Goal: Task Accomplishment & Management: Complete application form

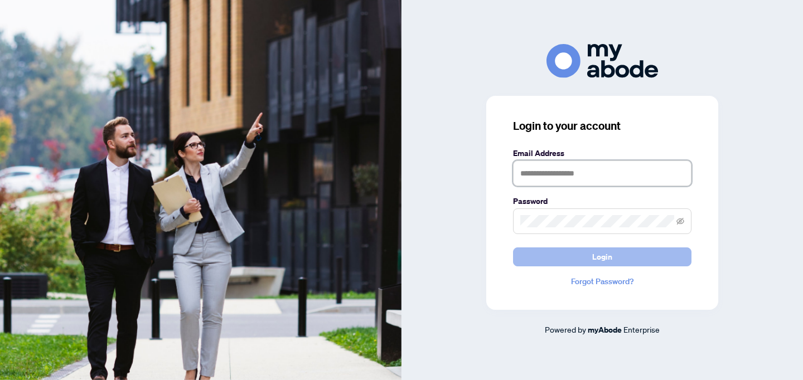
type input "**********"
click at [542, 254] on button "Login" at bounding box center [602, 256] width 178 height 19
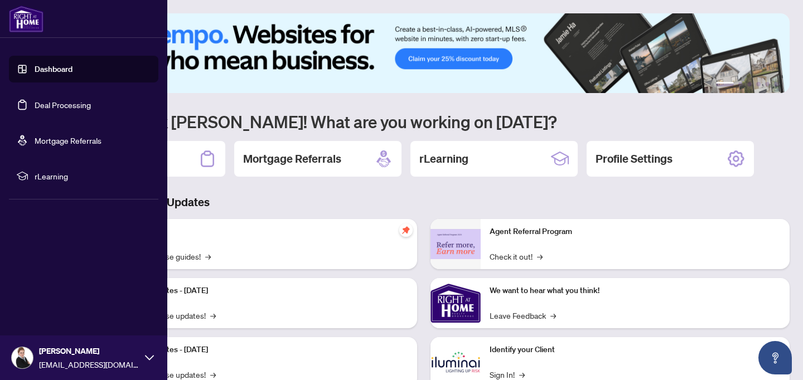
click at [46, 110] on link "Deal Processing" at bounding box center [63, 105] width 56 height 10
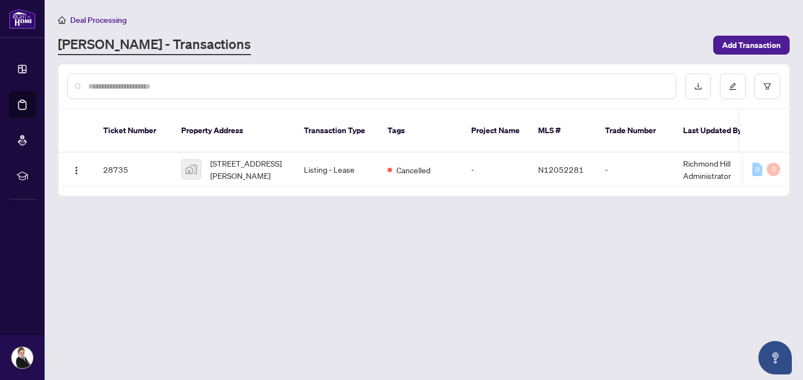
click at [251, 226] on main "Deal Processing RAHR - Transactions Add Transaction Ticket Number Property Addr…" at bounding box center [424, 190] width 758 height 380
click at [74, 166] on img "button" at bounding box center [76, 170] width 9 height 9
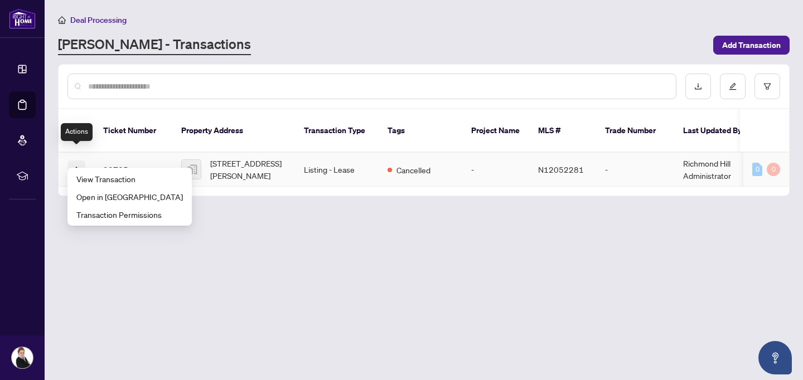
click at [74, 166] on img "button" at bounding box center [76, 170] width 9 height 9
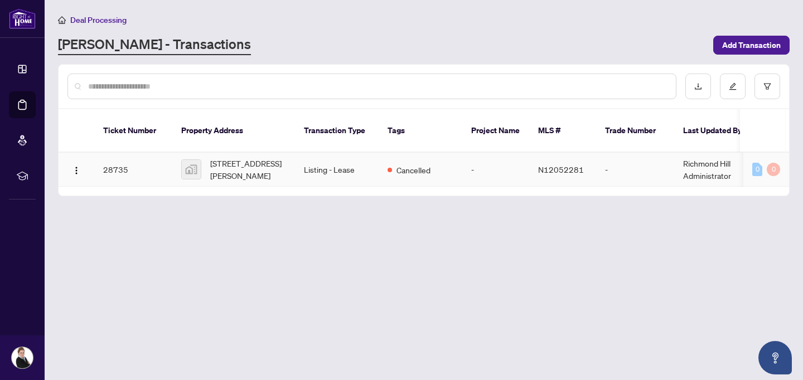
click at [130, 153] on td "28735" at bounding box center [133, 170] width 78 height 34
click at [264, 274] on main "Deal Processing RAHR - Transactions Add Transaction Ticket Number Property Addr…" at bounding box center [424, 190] width 758 height 380
click at [191, 160] on img at bounding box center [191, 169] width 19 height 19
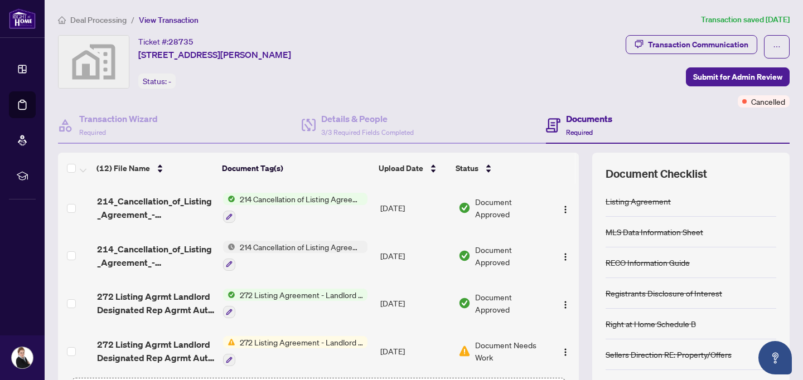
click at [94, 17] on span "Deal Processing" at bounding box center [98, 20] width 56 height 10
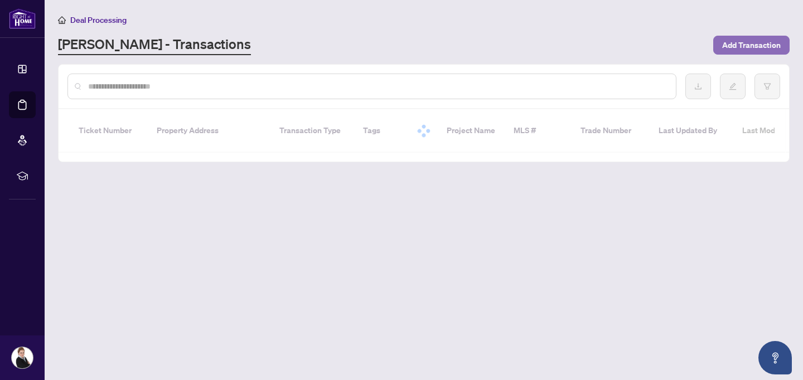
click at [752, 38] on span "Add Transaction" at bounding box center [751, 45] width 59 height 18
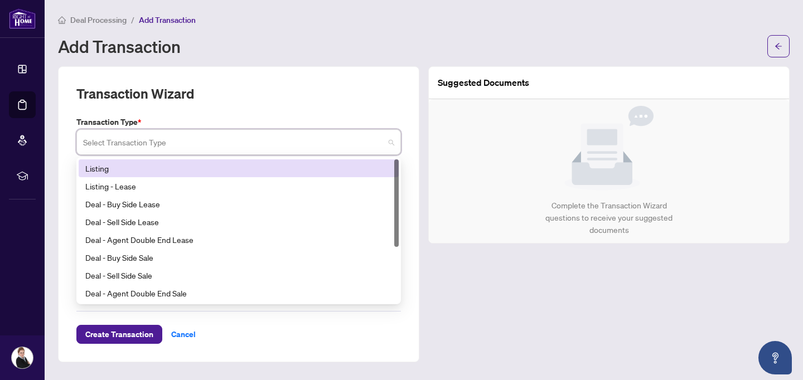
click at [200, 132] on input "search" at bounding box center [233, 144] width 301 height 25
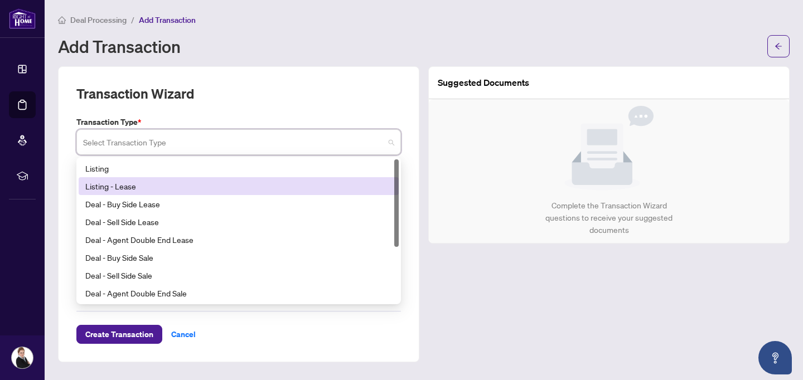
click at [173, 185] on div "Listing - Lease" at bounding box center [238, 186] width 307 height 12
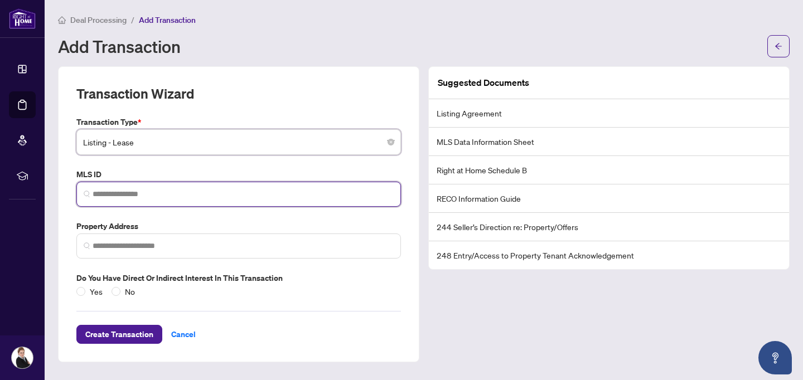
click at [160, 197] on input "search" at bounding box center [243, 194] width 301 height 12
paste input "*******"
click at [169, 216] on div "No valid MLS ID found!" at bounding box center [239, 220] width 320 height 18
type input "**********"
click at [155, 237] on span at bounding box center [238, 246] width 324 height 25
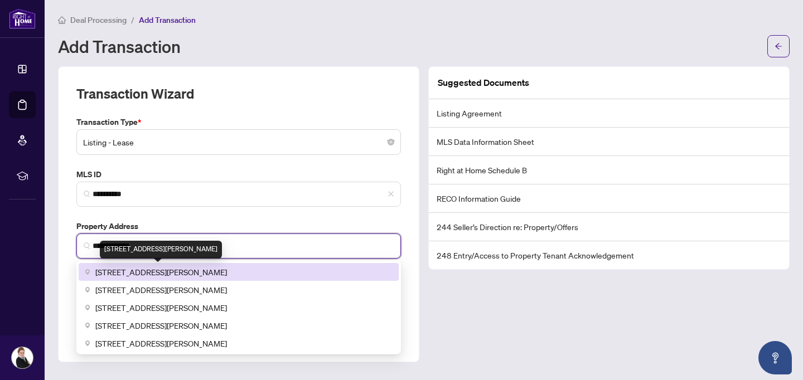
click at [158, 271] on span "[STREET_ADDRESS][PERSON_NAME]" at bounding box center [161, 272] width 132 height 12
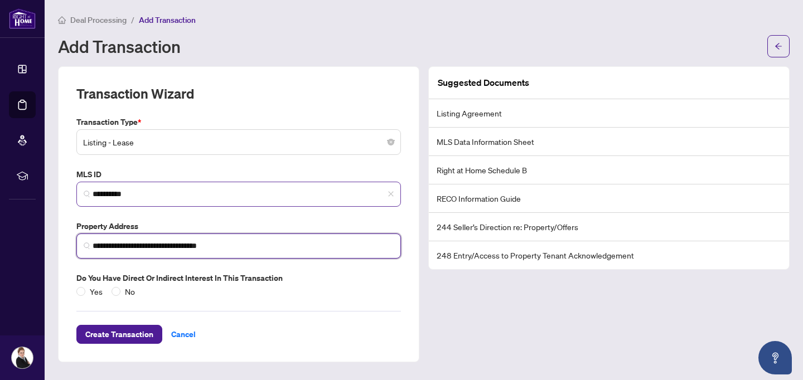
click at [216, 185] on span "**********" at bounding box center [238, 194] width 324 height 25
type input "**********"
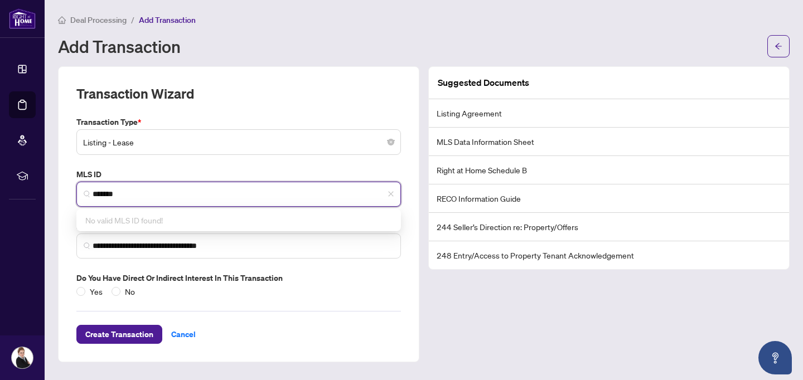
type input "*******"
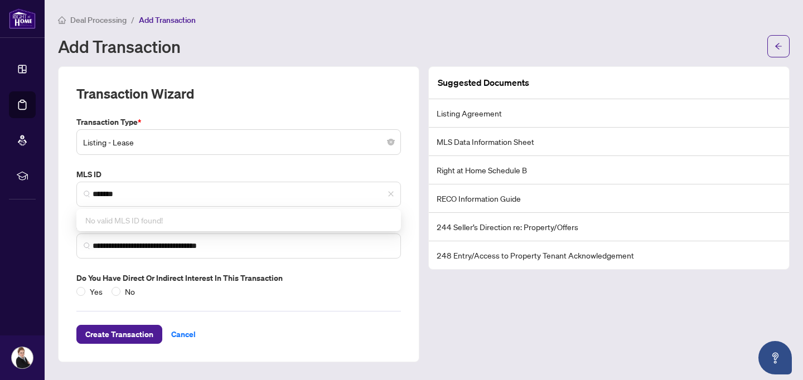
click at [203, 162] on div "**********" at bounding box center [238, 207] width 333 height 182
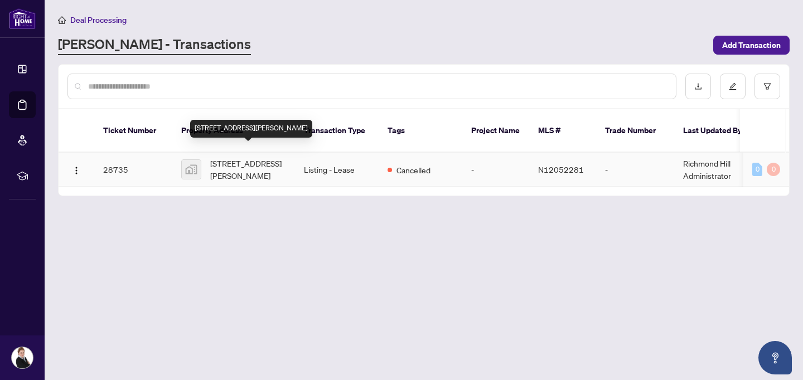
click at [265, 161] on span "[STREET_ADDRESS][PERSON_NAME]" at bounding box center [248, 169] width 76 height 25
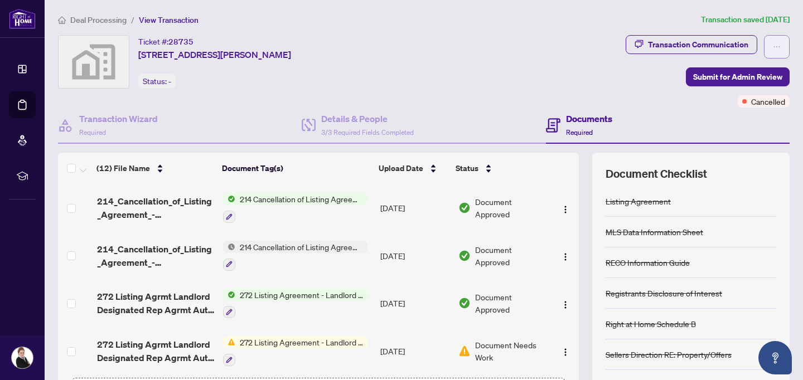
click at [779, 46] on icon "ellipsis" at bounding box center [777, 46] width 6 height 1
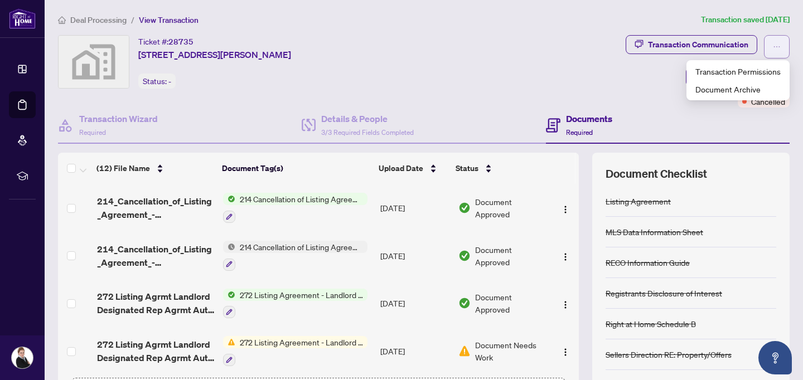
click at [779, 46] on icon "ellipsis" at bounding box center [777, 46] width 6 height 1
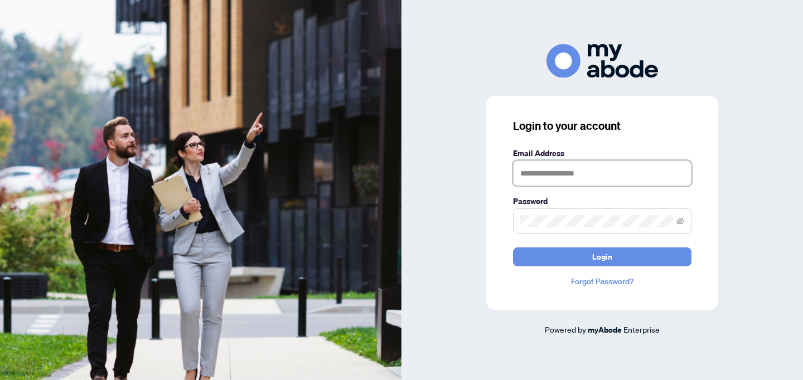
type input "**********"
click at [573, 273] on div "**********" at bounding box center [602, 203] width 232 height 214
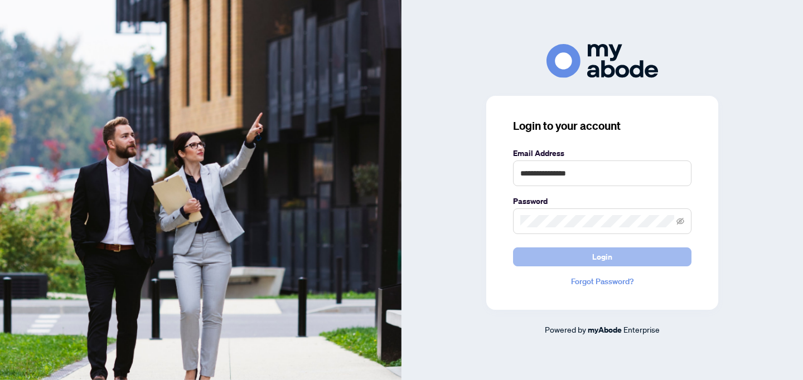
click at [551, 259] on button "Login" at bounding box center [602, 256] width 178 height 19
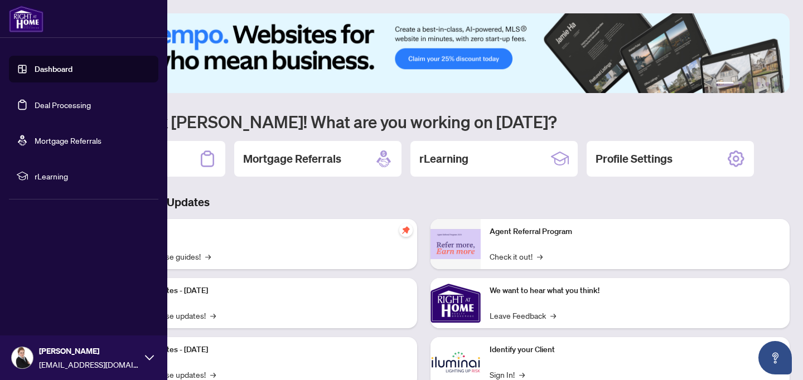
click at [45, 100] on link "Deal Processing" at bounding box center [63, 105] width 56 height 10
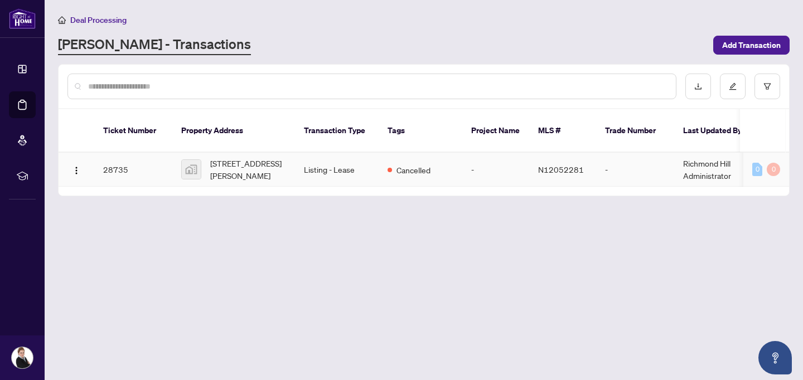
click at [127, 164] on td "28735" at bounding box center [133, 170] width 78 height 34
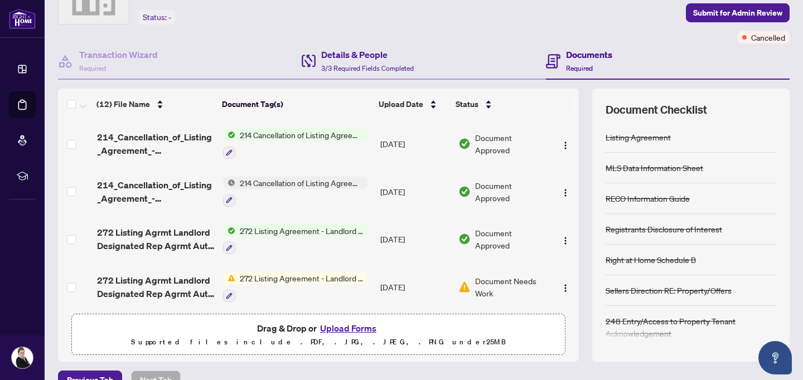
scroll to position [67, 0]
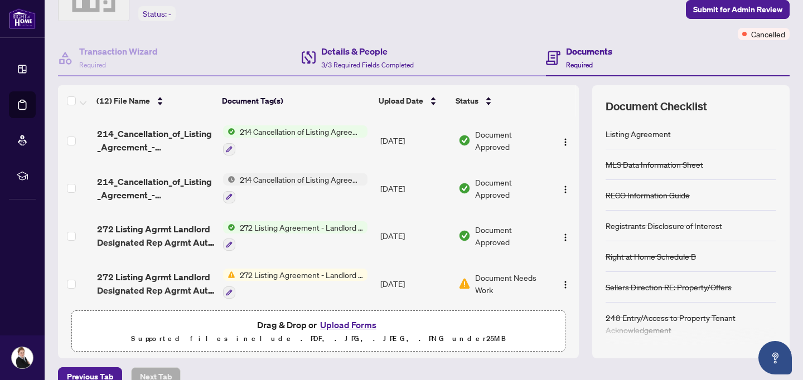
click at [438, 65] on div "Details & People 3/3 Required Fields Completed" at bounding box center [424, 58] width 244 height 36
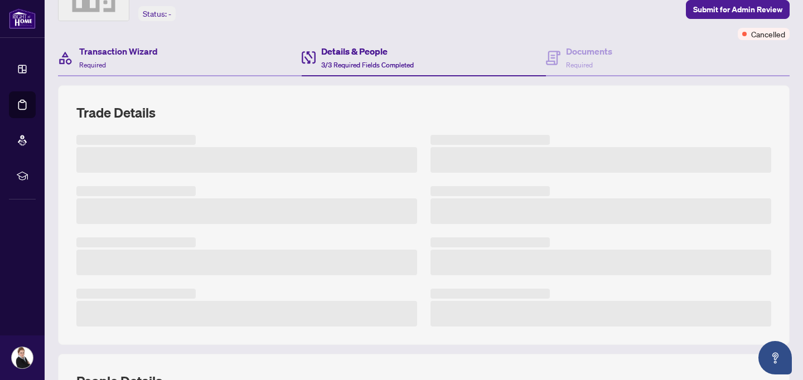
click at [252, 64] on div "Transaction Wizard Required" at bounding box center [180, 58] width 244 height 36
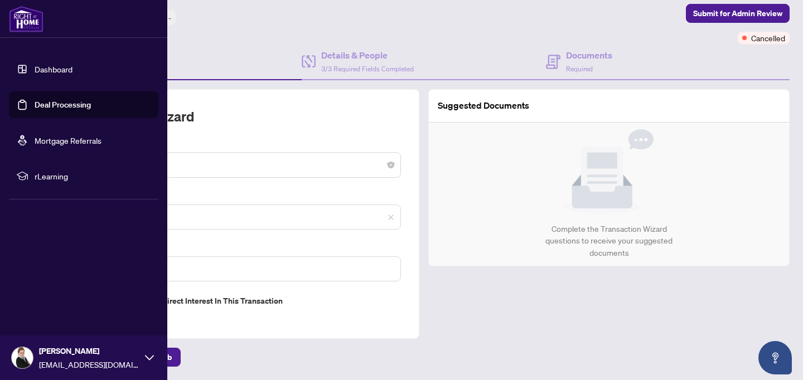
type input "**********"
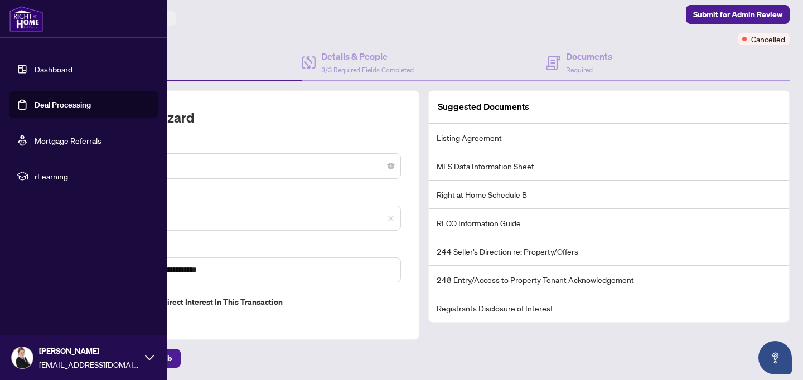
click at [35, 74] on link "Dashboard" at bounding box center [54, 69] width 38 height 10
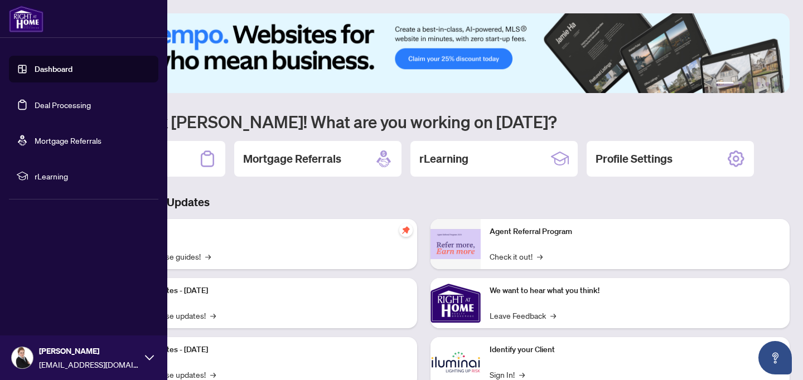
click at [35, 110] on link "Deal Processing" at bounding box center [63, 105] width 56 height 10
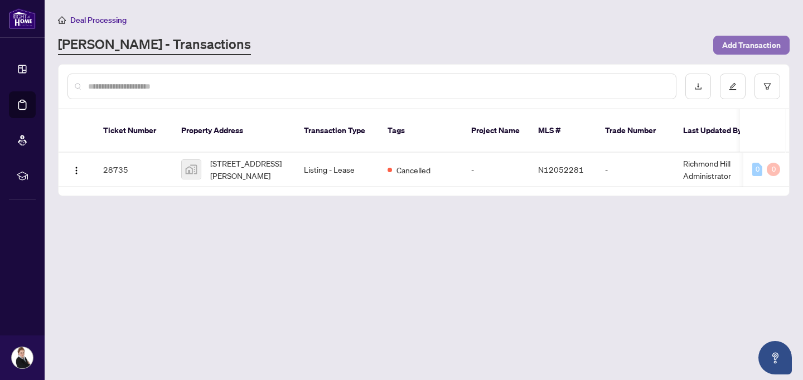
click at [727, 41] on span "Add Transaction" at bounding box center [751, 45] width 59 height 18
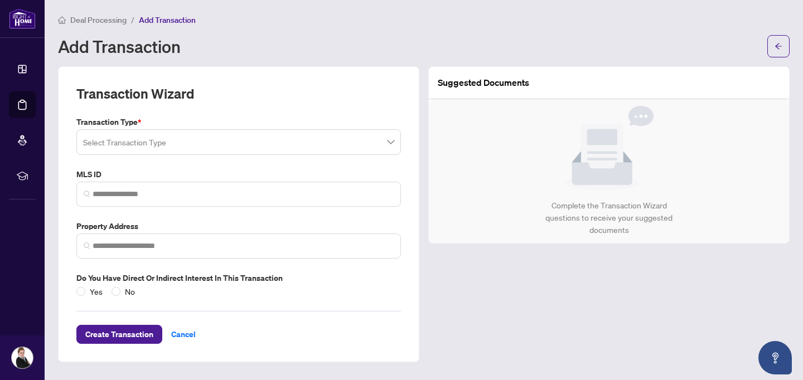
click at [197, 142] on input "search" at bounding box center [233, 144] width 301 height 25
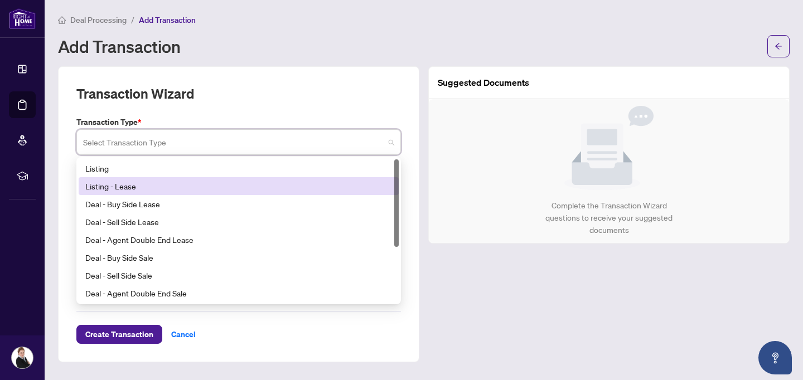
click at [167, 187] on div "Listing - Lease" at bounding box center [238, 186] width 307 height 12
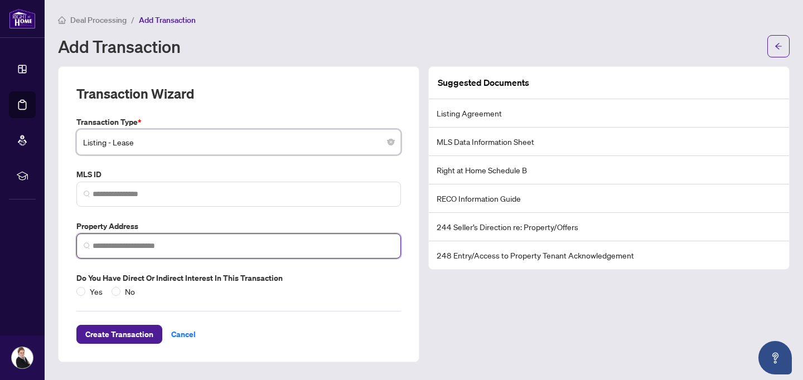
click at [123, 246] on input "search" at bounding box center [243, 246] width 301 height 12
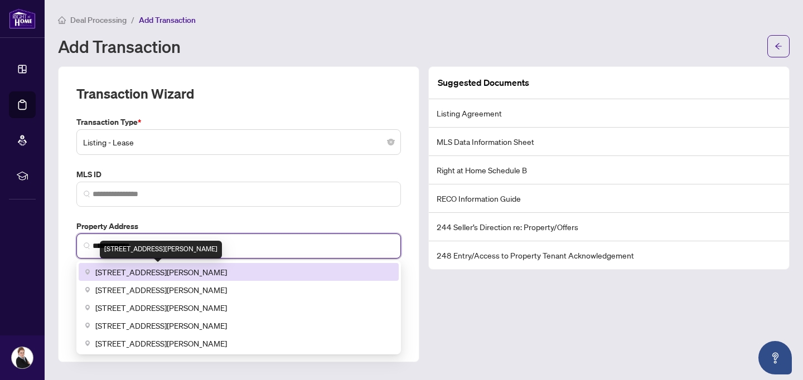
click at [128, 275] on span "[STREET_ADDRESS][PERSON_NAME]" at bounding box center [161, 272] width 132 height 12
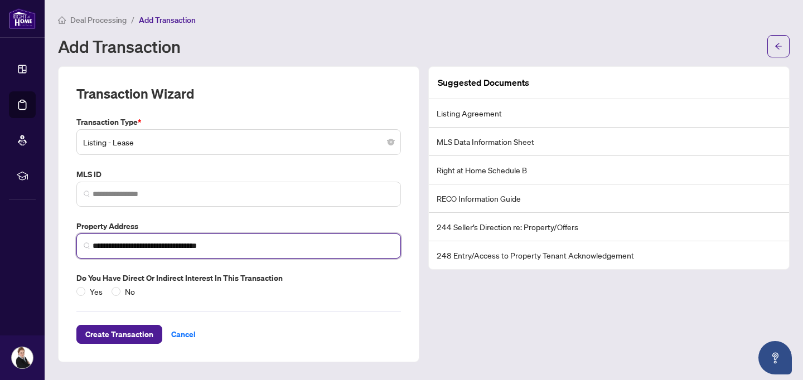
type input "**********"
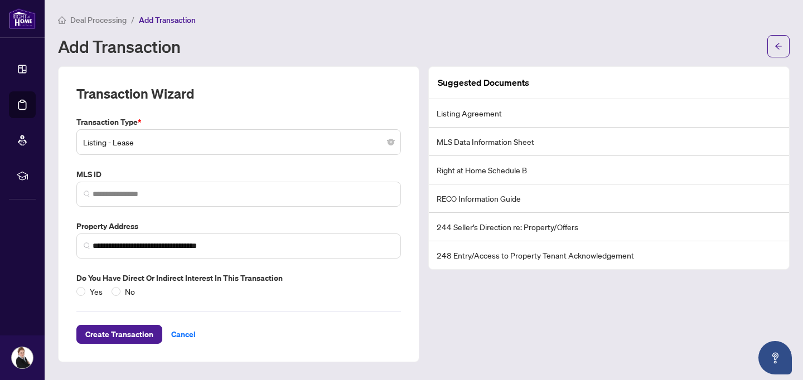
click at [241, 321] on div "Create Transaction Cancel" at bounding box center [238, 321] width 324 height 46
click at [108, 335] on span "Create Transaction" at bounding box center [119, 334] width 68 height 18
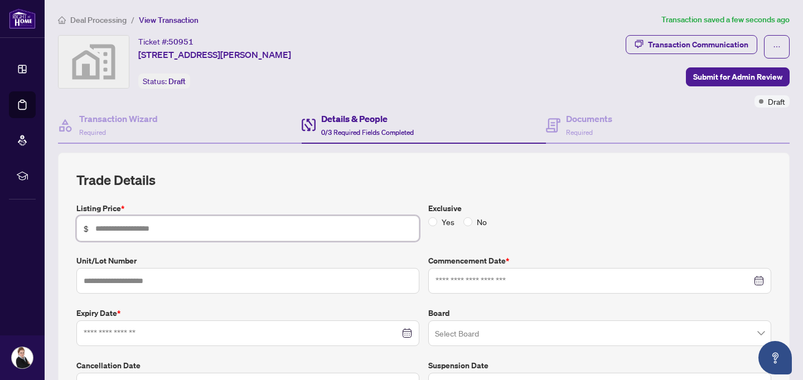
click at [262, 231] on input "text" at bounding box center [253, 228] width 317 height 12
type input "*****"
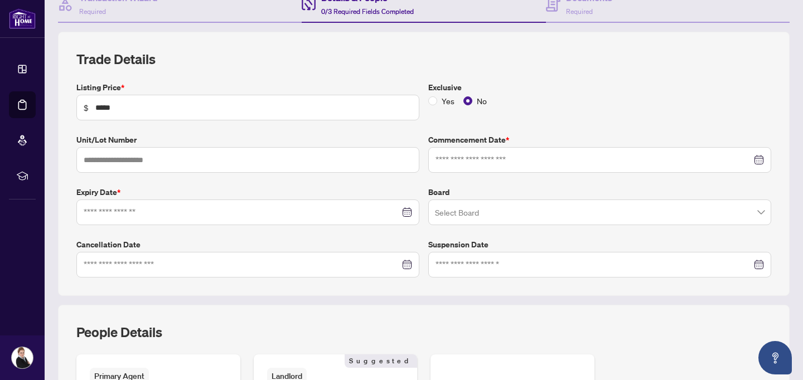
scroll to position [144, 0]
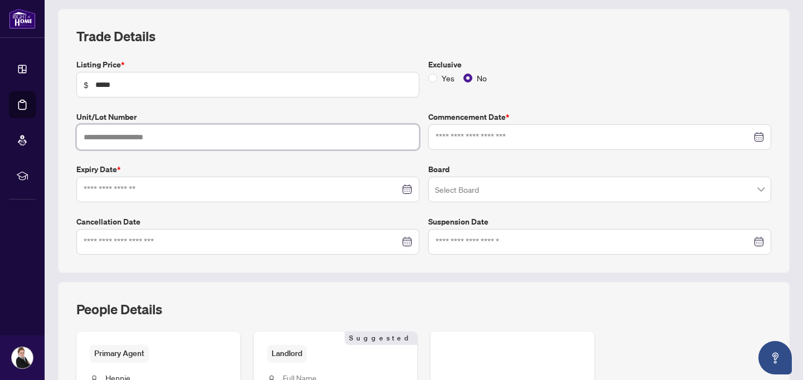
click at [310, 133] on input "text" at bounding box center [247, 137] width 343 height 26
type input "*"
click at [414, 164] on label "Expiry Date *" at bounding box center [247, 169] width 343 height 12
click at [461, 144] on div at bounding box center [599, 137] width 343 height 26
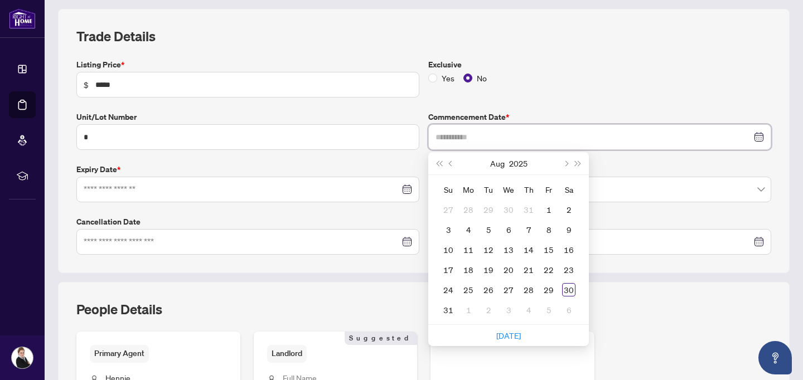
type input "**********"
click at [406, 128] on input "*" at bounding box center [247, 137] width 343 height 26
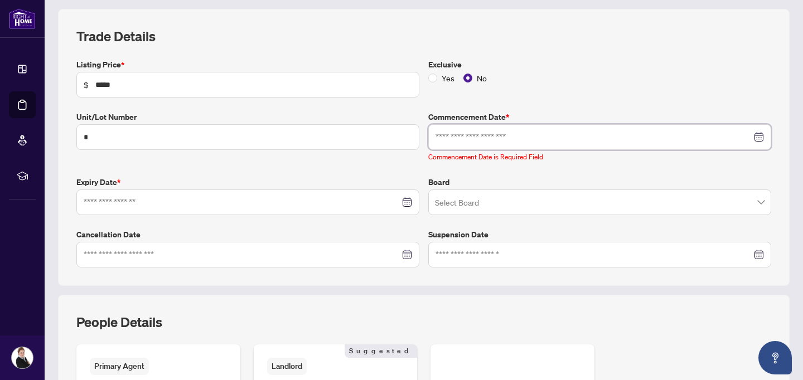
click at [458, 132] on input at bounding box center [593, 137] width 316 height 12
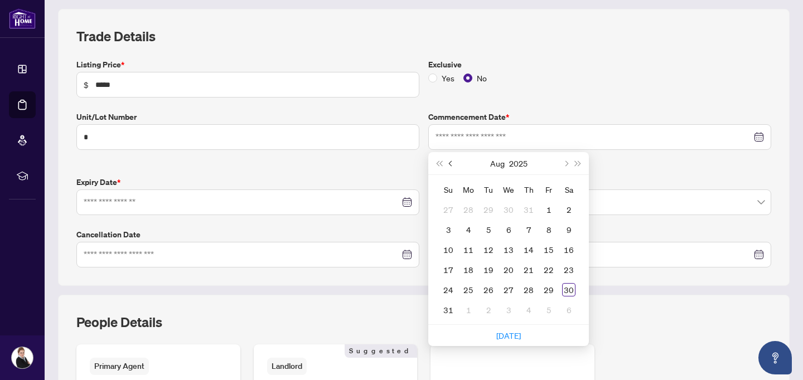
click at [454, 162] on button "Previous month (PageUp)" at bounding box center [451, 163] width 12 height 22
click at [563, 164] on button "Next month (PageDown)" at bounding box center [565, 163] width 12 height 22
type input "**********"
click at [484, 271] on div "23" at bounding box center [488, 269] width 13 height 13
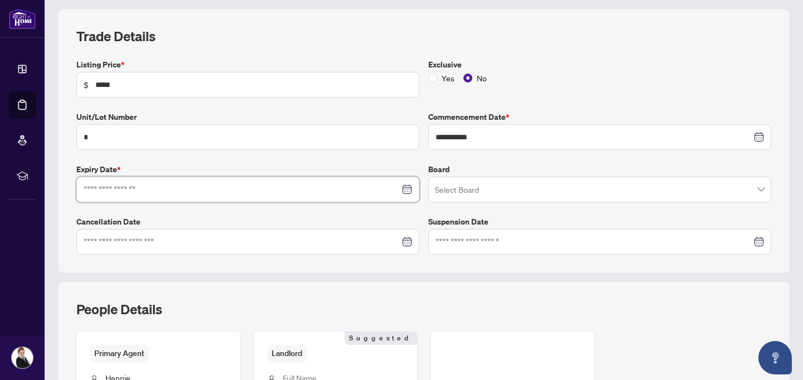
click at [172, 187] on input at bounding box center [242, 189] width 316 height 12
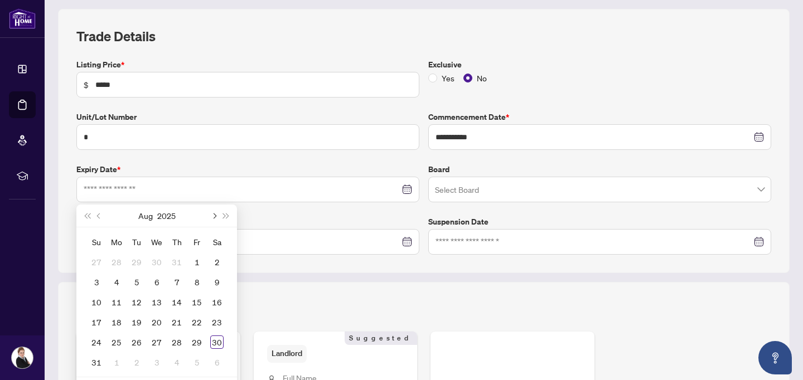
click at [214, 216] on span "Next month (PageDown)" at bounding box center [214, 216] width 6 height 6
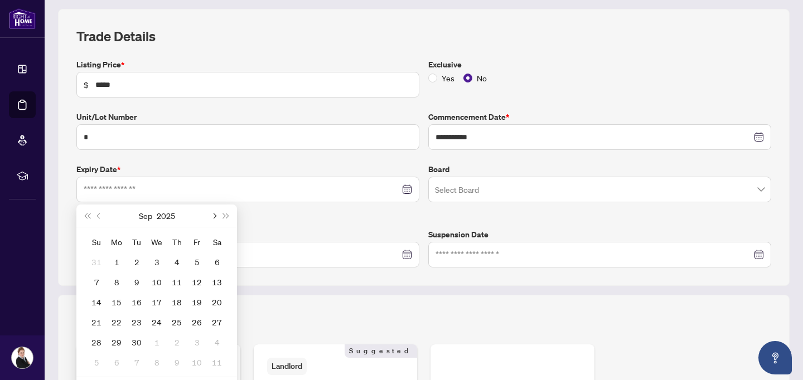
click at [214, 216] on span "Next month (PageDown)" at bounding box center [214, 216] width 6 height 6
type input "**********"
click at [213, 214] on span "Next month (PageDown)" at bounding box center [214, 216] width 6 height 6
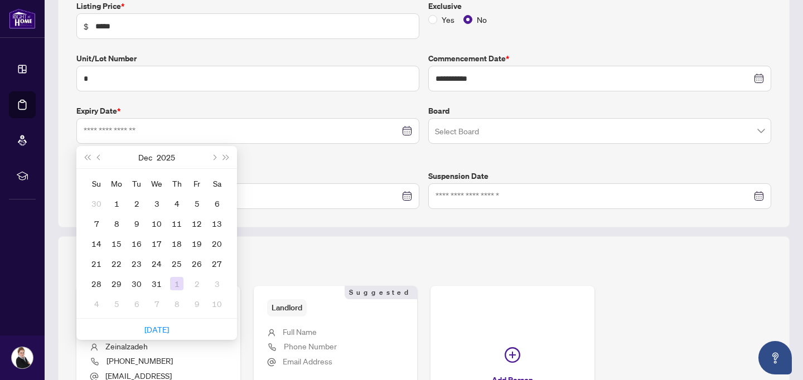
scroll to position [208, 0]
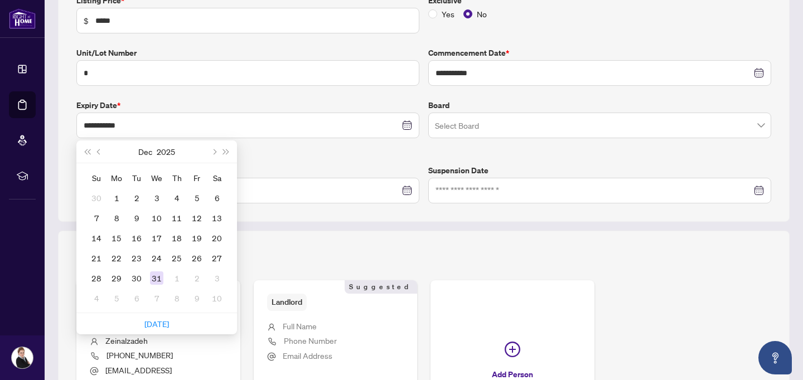
type input "**********"
click at [152, 279] on div "31" at bounding box center [156, 277] width 13 height 13
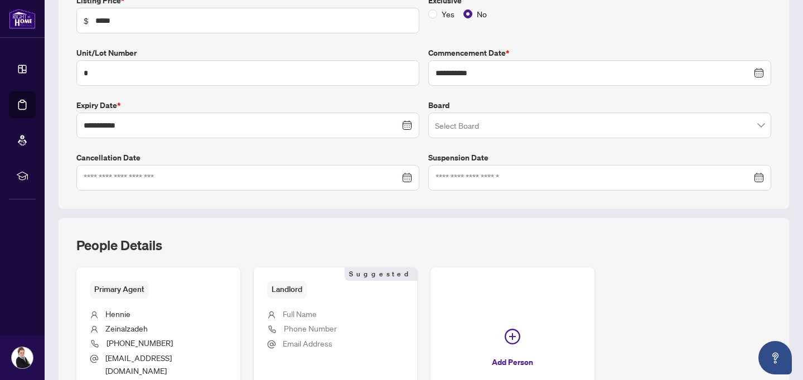
scroll to position [221, 0]
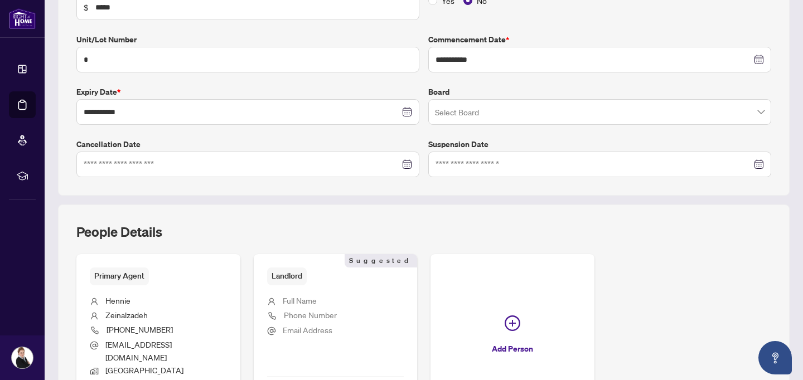
click at [477, 101] on input "search" at bounding box center [594, 113] width 319 height 25
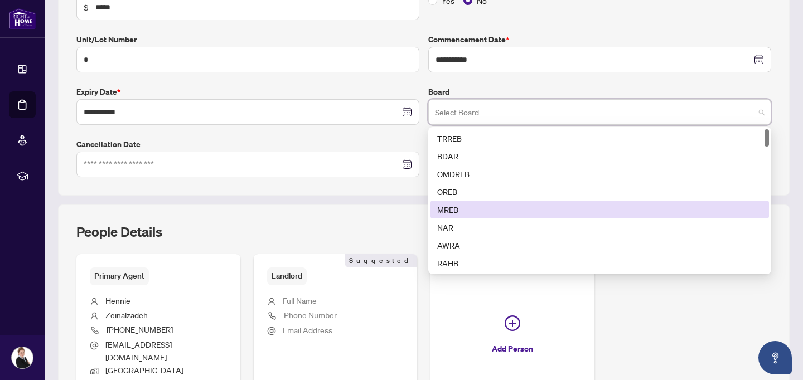
click at [404, 214] on div "People Details Primary Agent [PERSON_NAME] [PHONE_NUMBER] [EMAIL_ADDRESS][DOMAI…" at bounding box center [423, 321] width 731 height 232
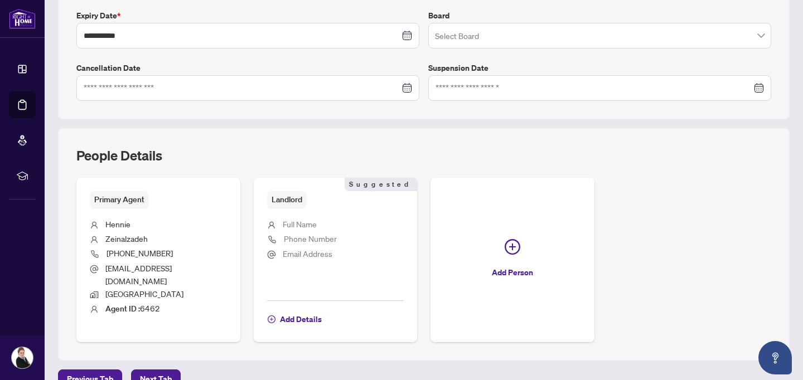
scroll to position [307, 0]
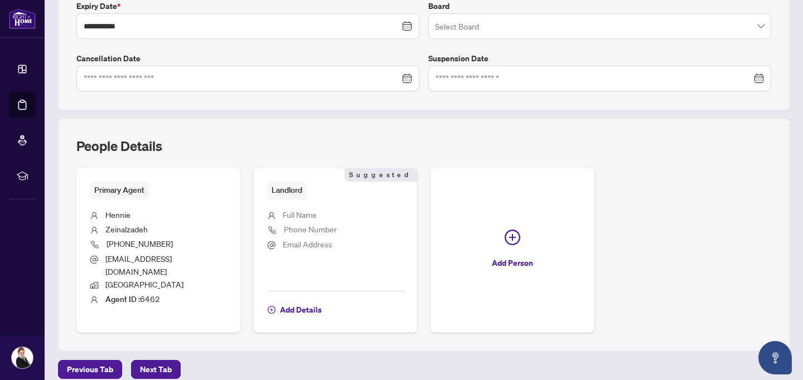
click at [269, 328] on div "People Details Primary Agent [PERSON_NAME] [PHONE_NUMBER] [EMAIL_ADDRESS][DOMAI…" at bounding box center [423, 235] width 731 height 232
click at [157, 361] on span "Next Tab" at bounding box center [156, 370] width 32 height 18
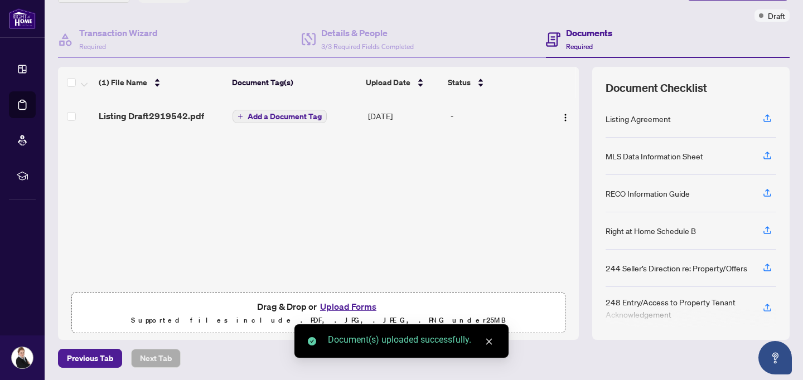
click at [285, 118] on span "Add a Document Tag" at bounding box center [284, 117] width 74 height 8
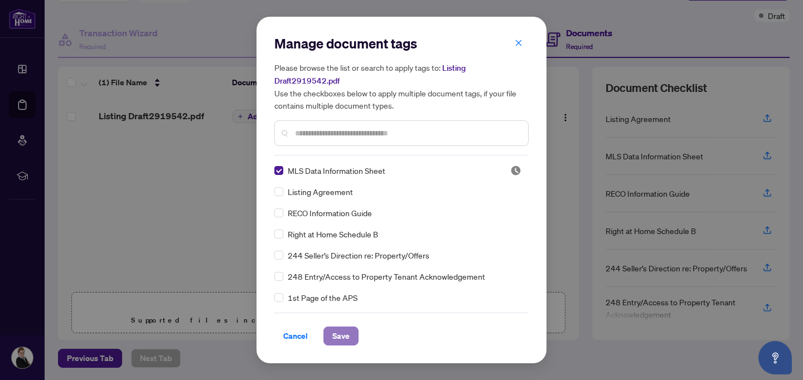
click at [334, 334] on span "Save" at bounding box center [340, 336] width 17 height 18
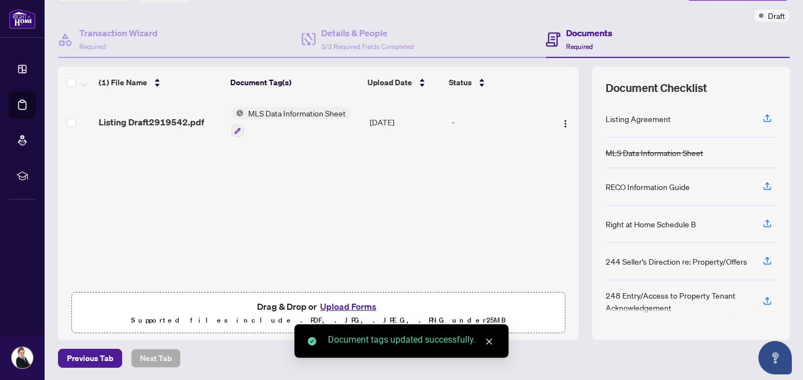
click at [276, 234] on div "Listing Draft2919542.pdf MLS Data Information Sheet [DATE] -" at bounding box center [318, 192] width 521 height 188
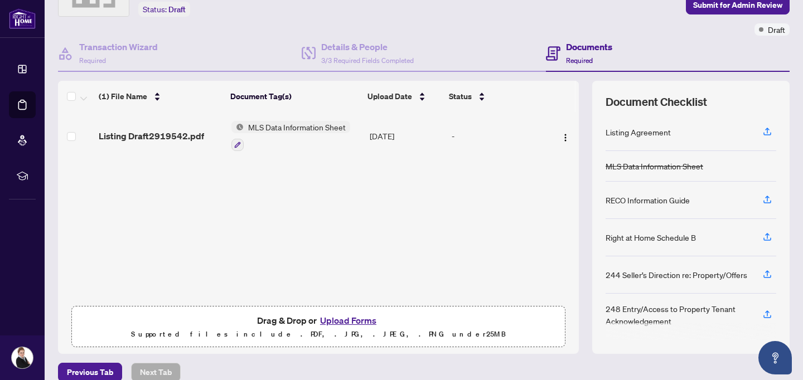
scroll to position [86, 0]
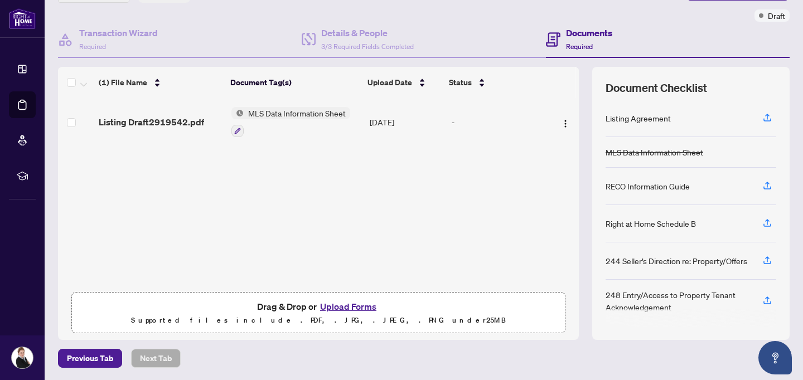
click at [247, 216] on div "Listing Draft2919542.pdf MLS Data Information Sheet [DATE] -" at bounding box center [318, 192] width 521 height 188
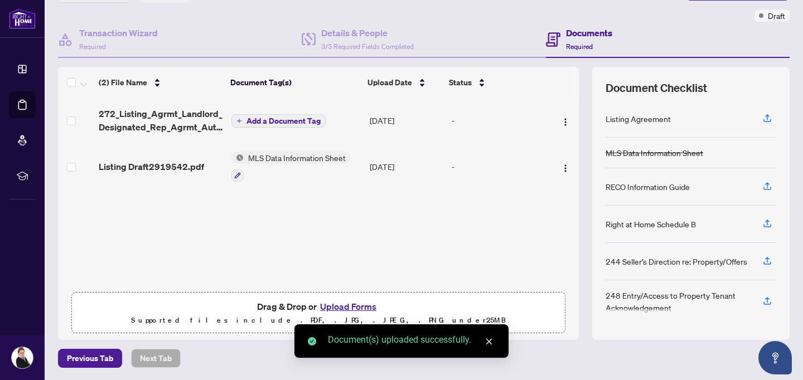
drag, startPoint x: 236, startPoint y: 177, endPoint x: 257, endPoint y: 222, distance: 49.6
click at [257, 222] on div "272_Listing_Agrmt_Landlord_Designated_Rep_Agrmt_Auth_to_Offer_for_Lease_-_PropT…" at bounding box center [318, 192] width 521 height 188
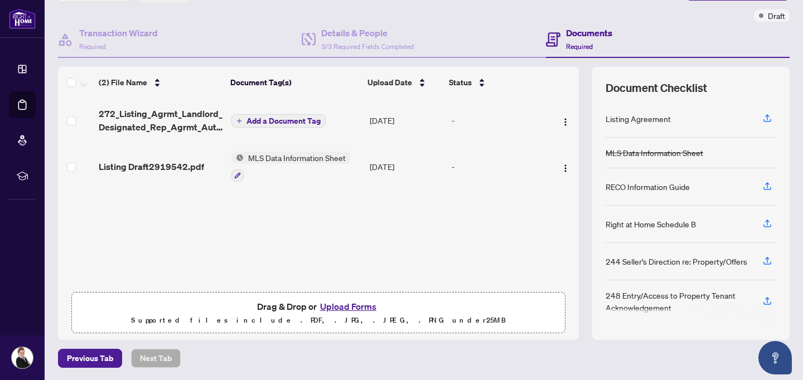
click at [240, 121] on icon "plus" at bounding box center [239, 121] width 6 height 6
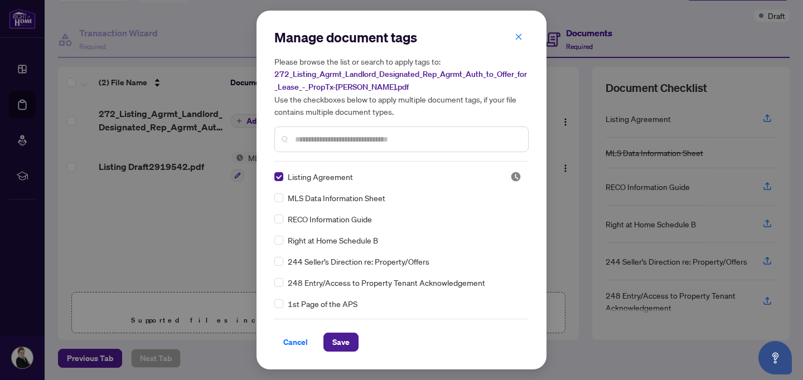
click at [337, 142] on input "text" at bounding box center [407, 139] width 224 height 12
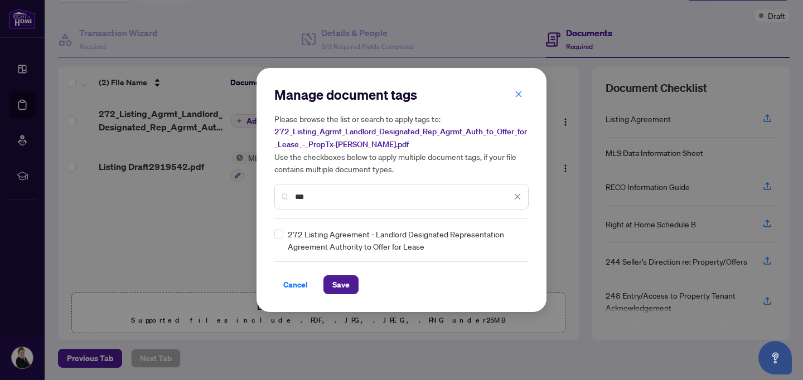
type input "***"
click at [338, 282] on span "Save" at bounding box center [340, 285] width 17 height 18
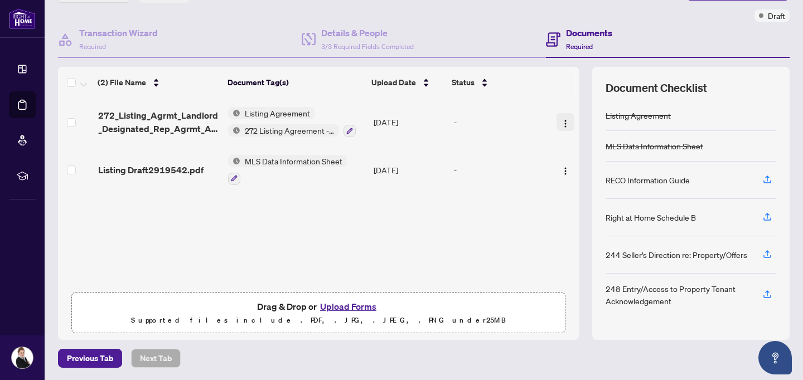
click at [563, 121] on img "button" at bounding box center [565, 123] width 9 height 9
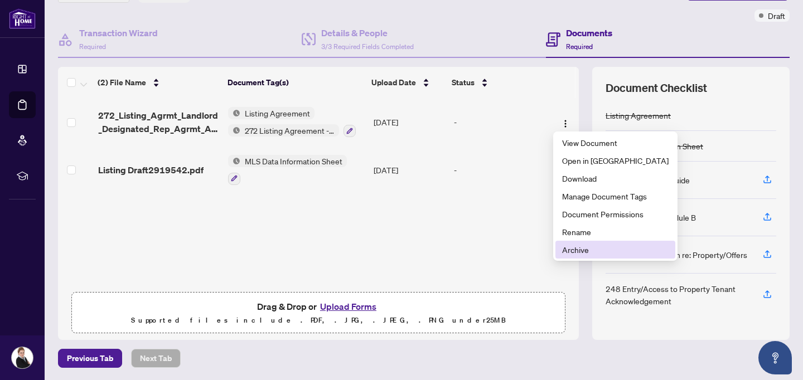
click at [576, 250] on span "Archive" at bounding box center [615, 250] width 106 height 12
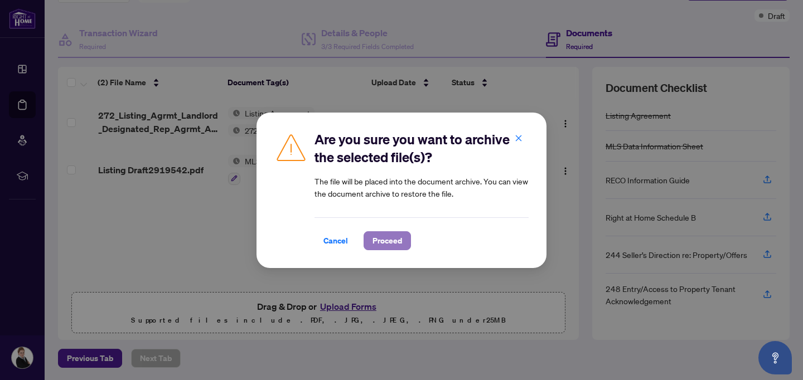
click at [378, 241] on span "Proceed" at bounding box center [387, 241] width 30 height 18
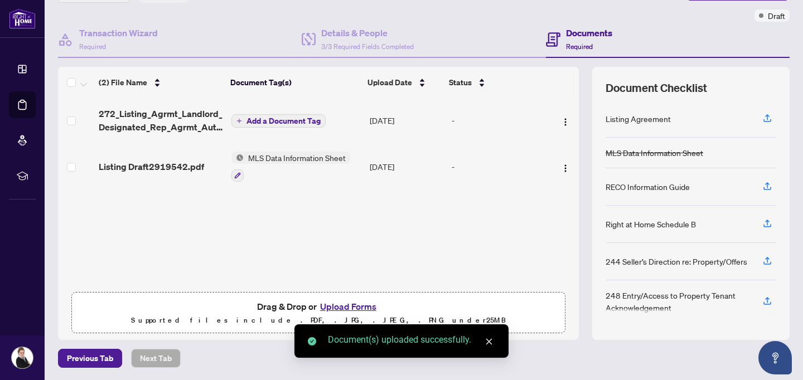
click at [241, 120] on icon "plus" at bounding box center [239, 121] width 6 height 6
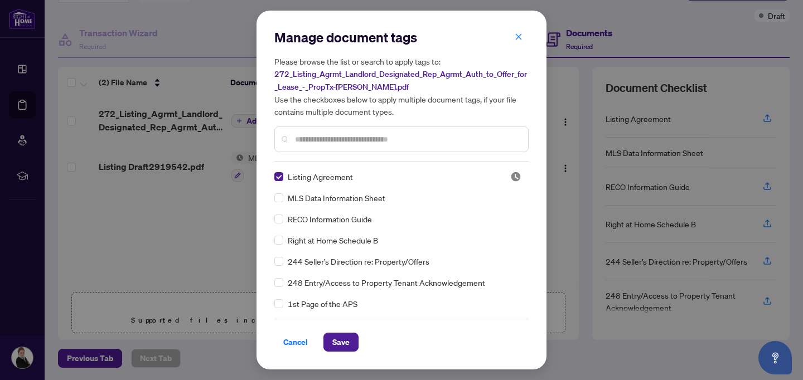
click at [329, 143] on input "text" at bounding box center [407, 139] width 224 height 12
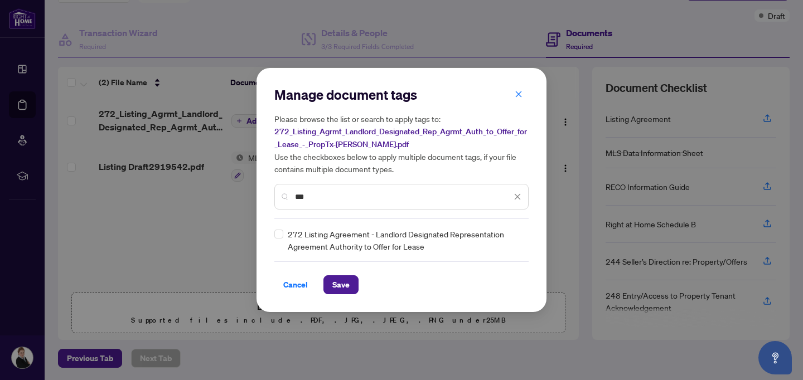
type input "***"
click at [347, 281] on span "Save" at bounding box center [340, 285] width 17 height 18
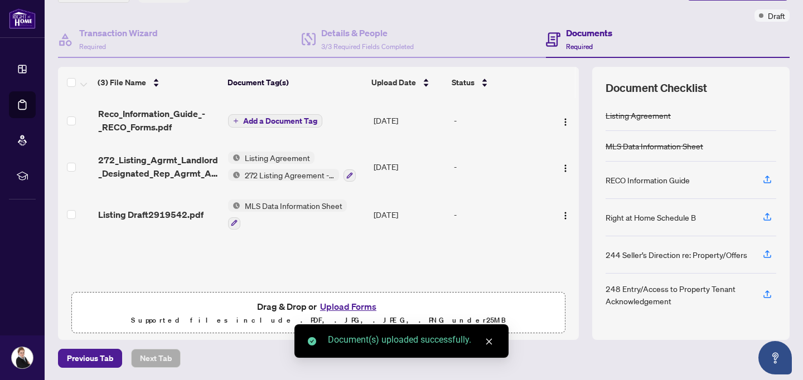
click at [264, 117] on span "Add a Document Tag" at bounding box center [280, 121] width 74 height 8
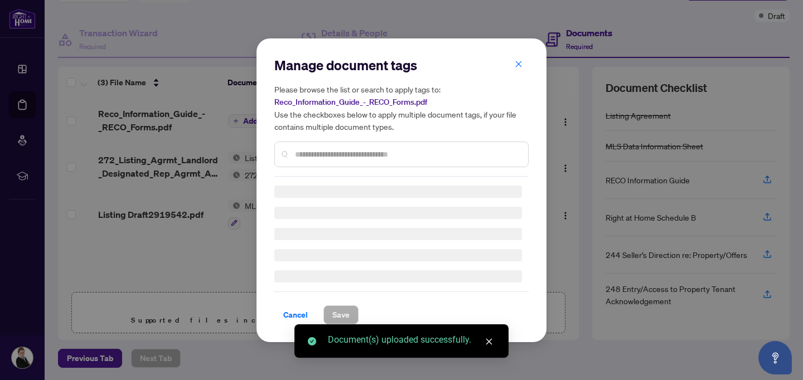
click at [317, 157] on div "Manage document tags Please browse the list or search to apply tags to: Reco_In…" at bounding box center [401, 190] width 254 height 268
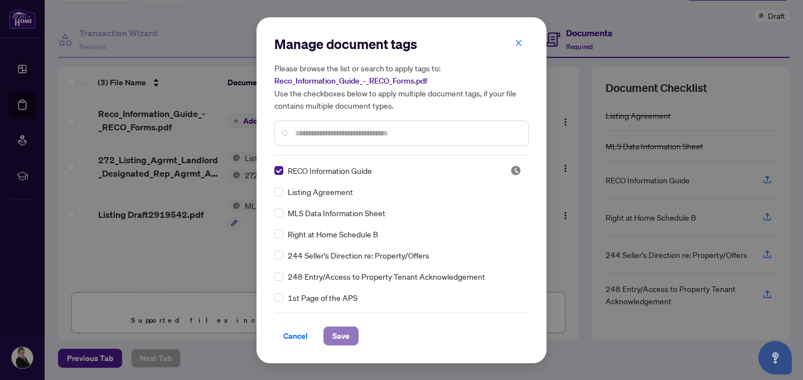
click at [337, 334] on span "Save" at bounding box center [340, 336] width 17 height 18
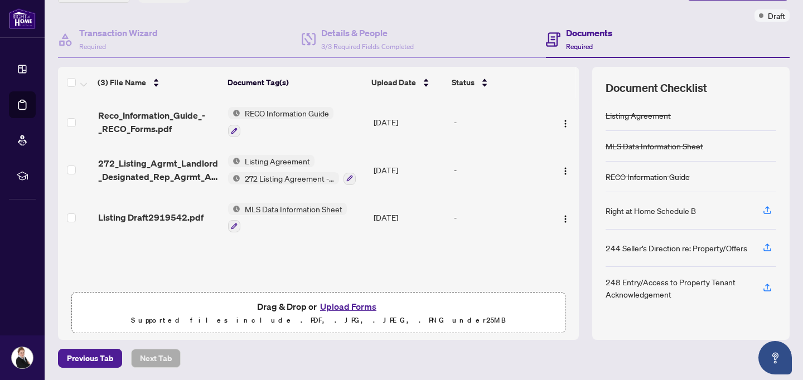
scroll to position [0, 0]
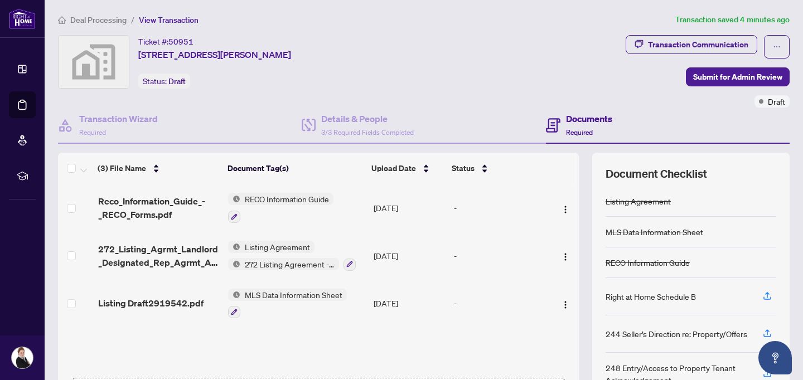
click at [528, 70] on div "Ticket #: 50951 [STREET_ADDRESS][PERSON_NAME] Status: Draft" at bounding box center [339, 62] width 563 height 54
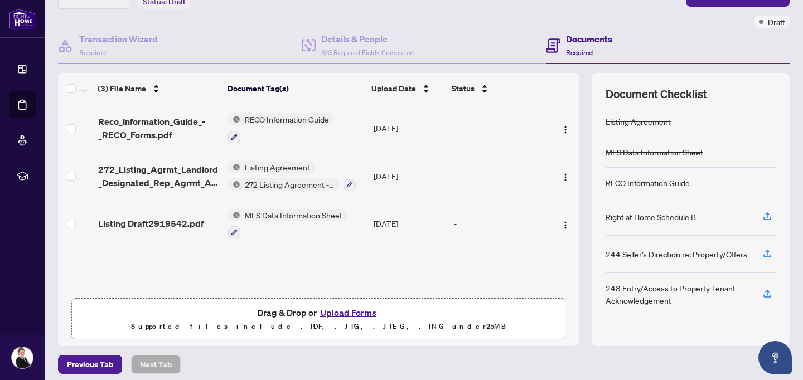
scroll to position [86, 0]
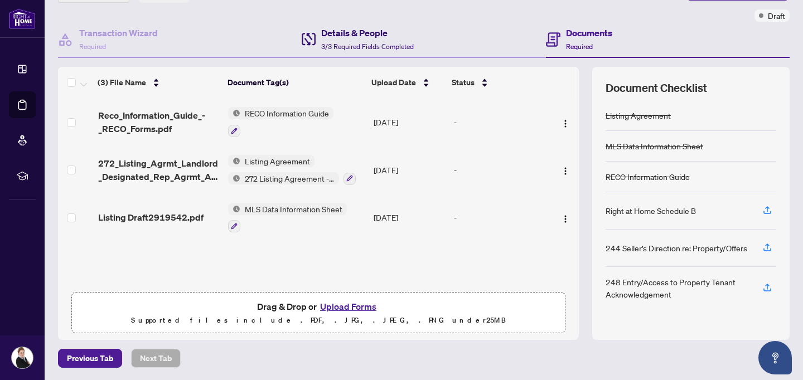
click at [337, 33] on h4 "Details & People" at bounding box center [367, 32] width 93 height 13
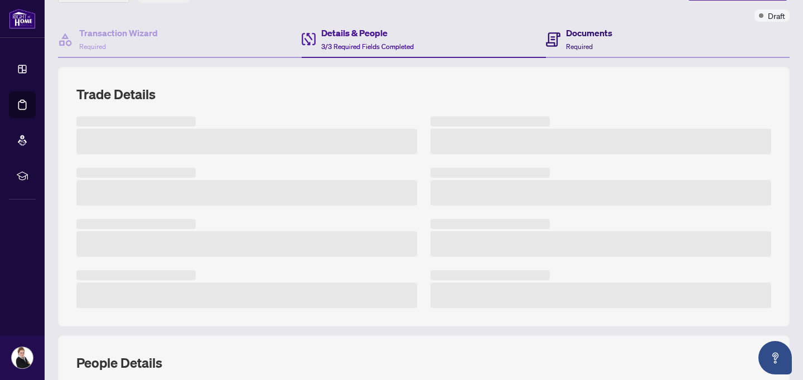
click at [581, 43] on span "Required" at bounding box center [579, 46] width 27 height 8
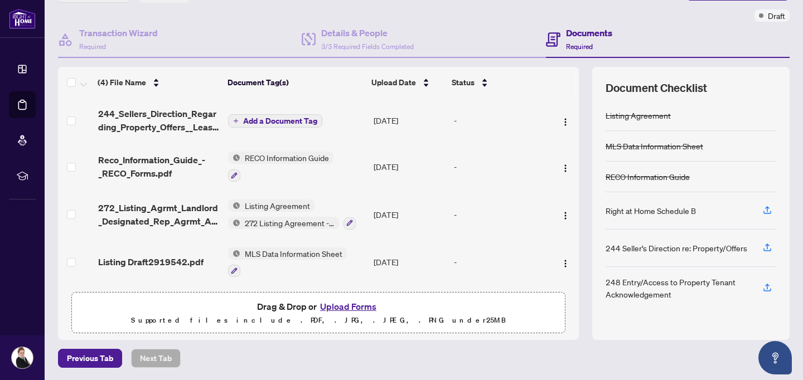
click at [235, 120] on icon "plus" at bounding box center [236, 121] width 6 height 6
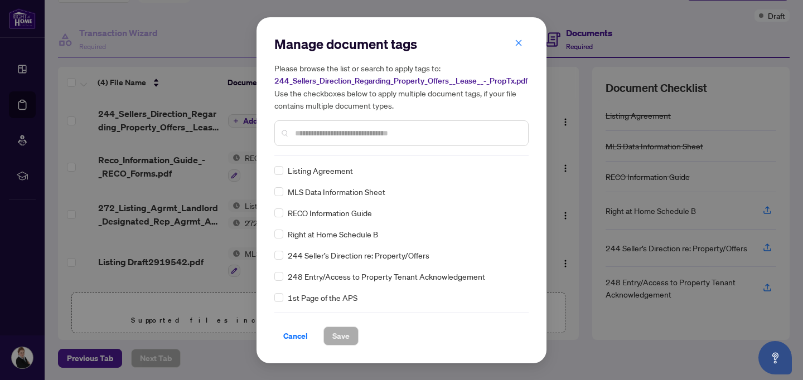
click at [315, 156] on div "Manage document tags Please browse the list or search to apply tags to: 244_Sel…" at bounding box center [401, 190] width 254 height 310
click at [308, 143] on div at bounding box center [401, 133] width 254 height 26
click at [313, 130] on input "text" at bounding box center [407, 133] width 224 height 12
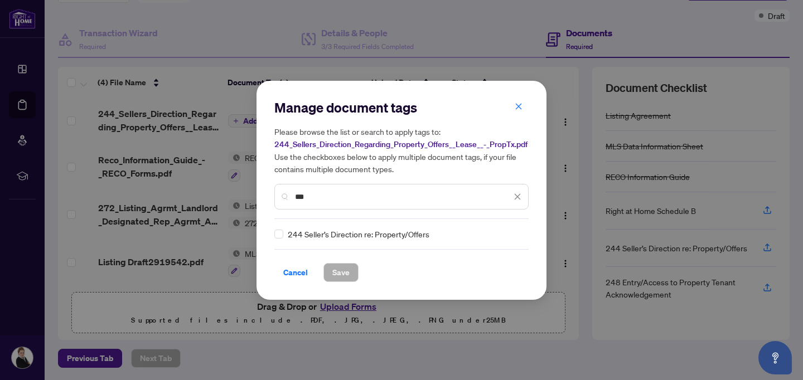
type input "***"
click at [339, 271] on span "Save" at bounding box center [340, 273] width 17 height 18
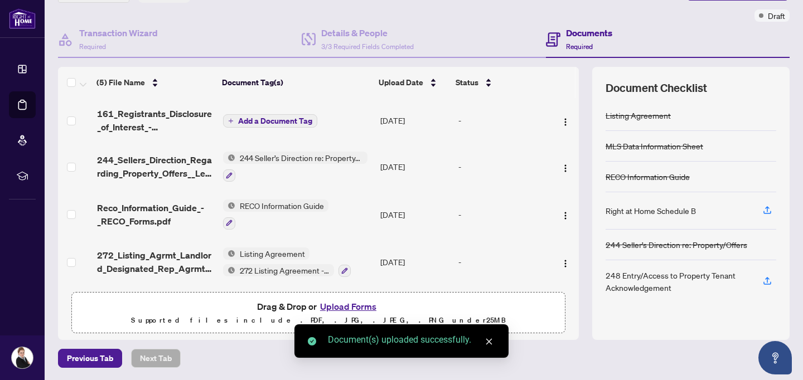
click at [241, 119] on span "Add a Document Tag" at bounding box center [275, 121] width 74 height 8
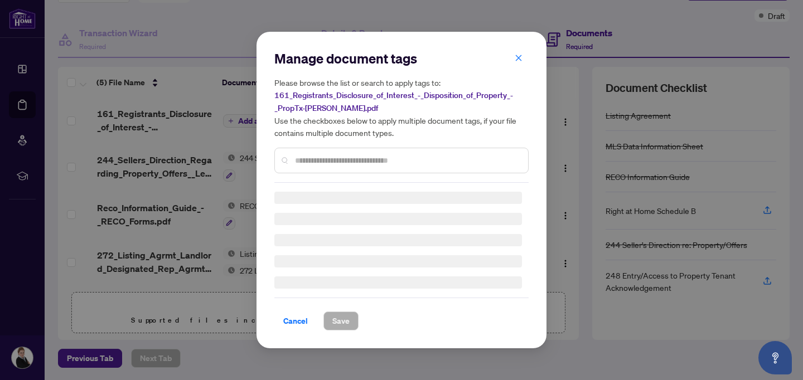
click at [312, 155] on div "Manage document tags Please browse the list or search to apply tags to: 161_Reg…" at bounding box center [401, 116] width 254 height 133
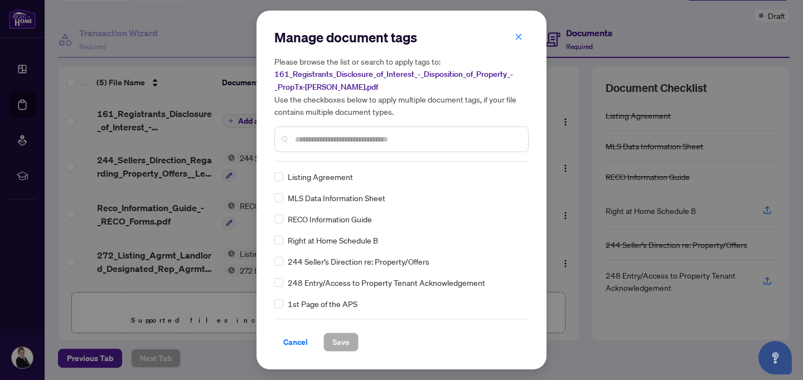
click at [305, 140] on input "text" at bounding box center [407, 139] width 224 height 12
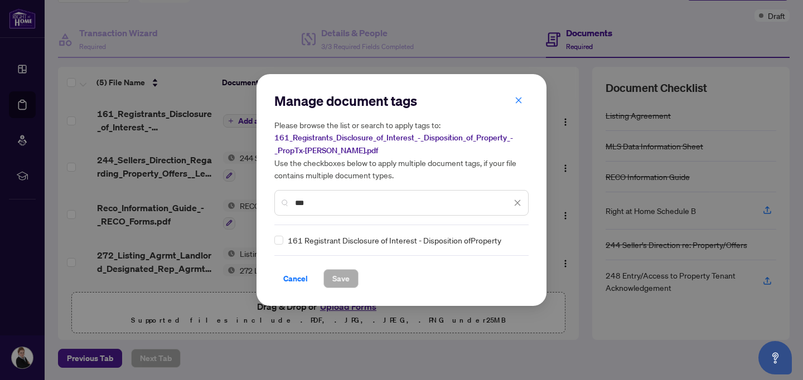
type input "***"
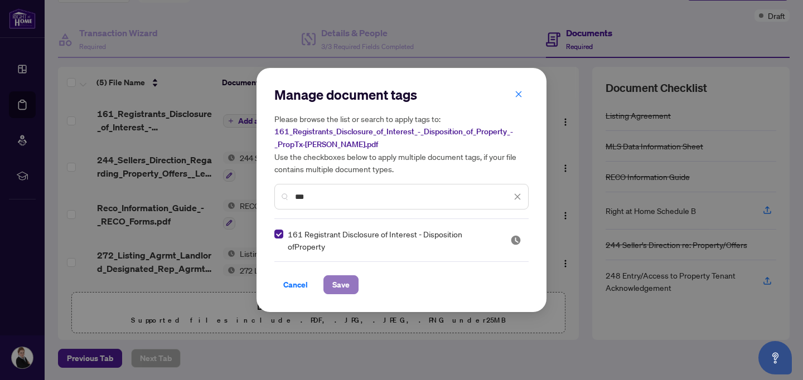
click at [341, 289] on span "Save" at bounding box center [340, 285] width 17 height 18
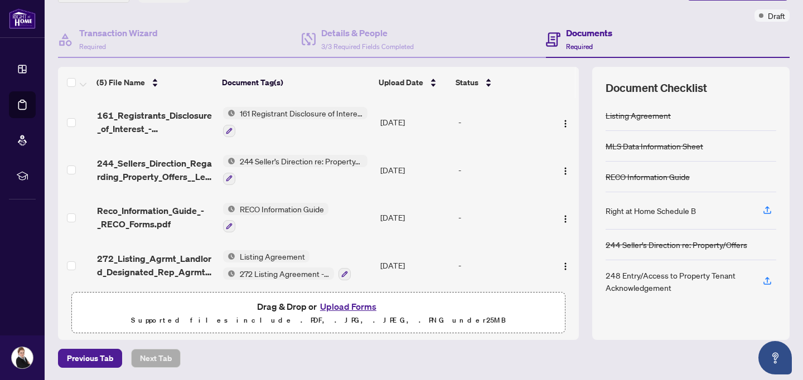
scroll to position [52, 0]
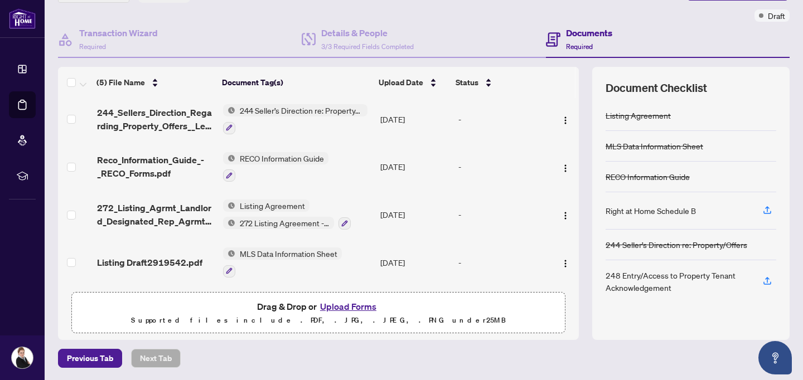
click at [237, 367] on main "Deal Processing / View Transaction Transaction saved a few seconds ago Ticket #…" at bounding box center [424, 190] width 758 height 380
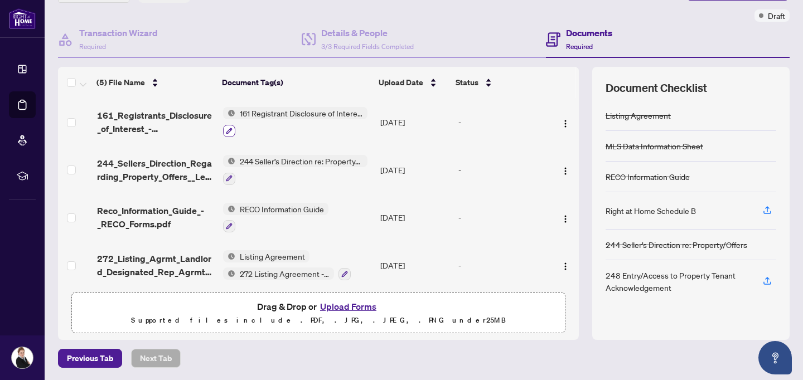
click at [226, 132] on icon "button" at bounding box center [229, 131] width 6 height 6
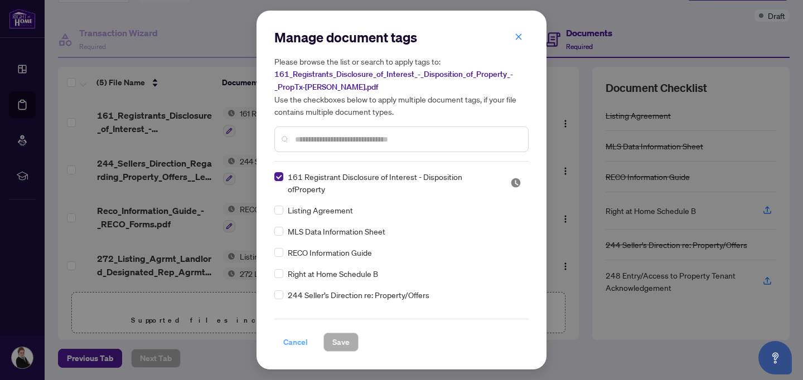
click at [288, 341] on span "Cancel" at bounding box center [295, 342] width 25 height 18
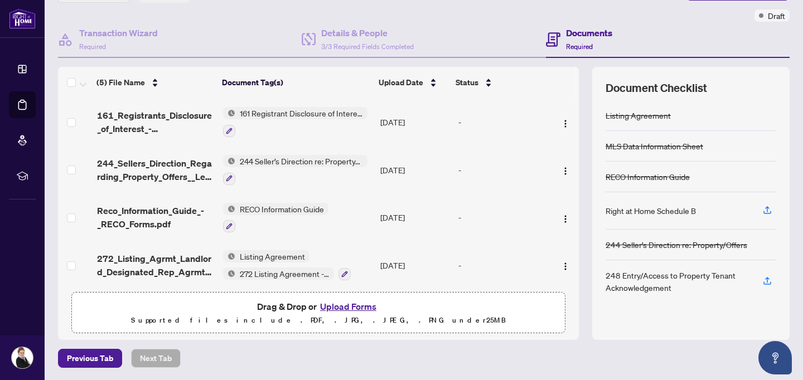
click at [630, 313] on div at bounding box center [690, 318] width 171 height 18
click at [584, 242] on div "(5) File Name Document Tag(s) Upload Date Status 161_Registrants_Disclosure_of_…" at bounding box center [423, 203] width 731 height 273
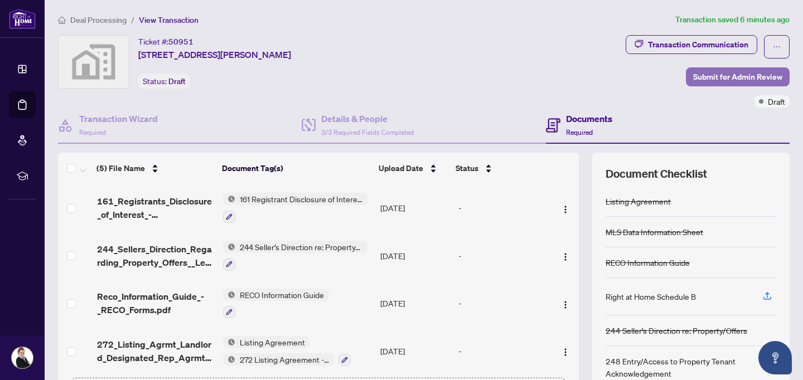
click at [713, 84] on span "Submit for Admin Review" at bounding box center [737, 77] width 89 height 18
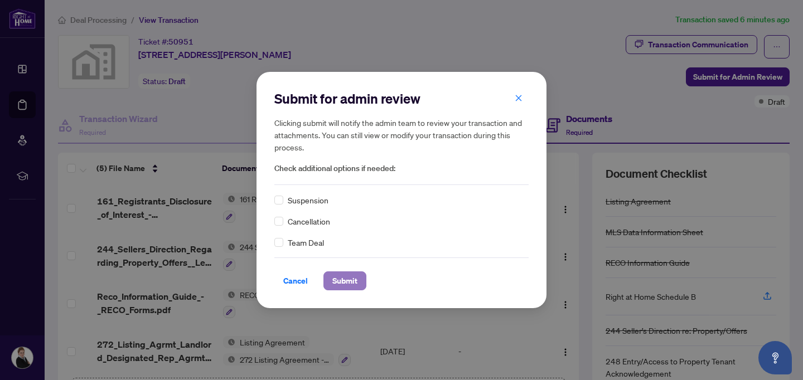
click at [341, 276] on span "Submit" at bounding box center [344, 281] width 25 height 18
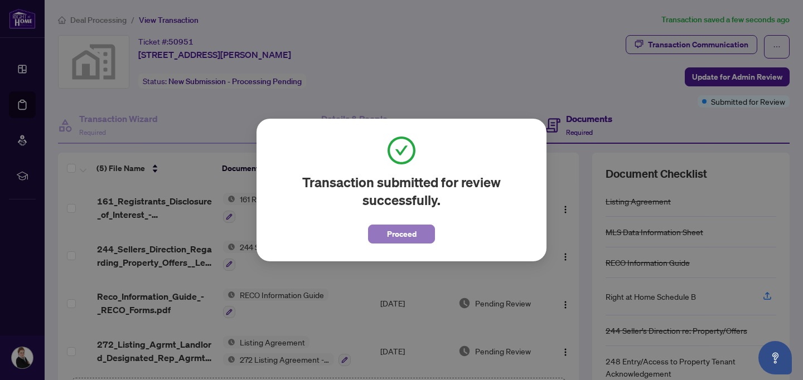
click at [407, 231] on span "Proceed" at bounding box center [402, 234] width 30 height 18
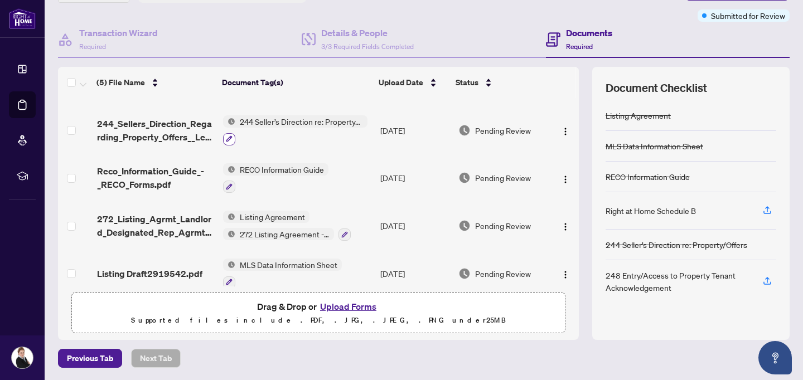
scroll to position [52, 0]
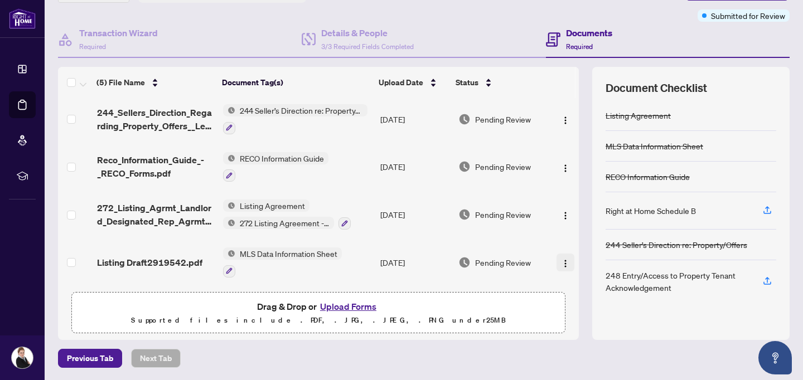
click at [564, 259] on img "button" at bounding box center [565, 263] width 9 height 9
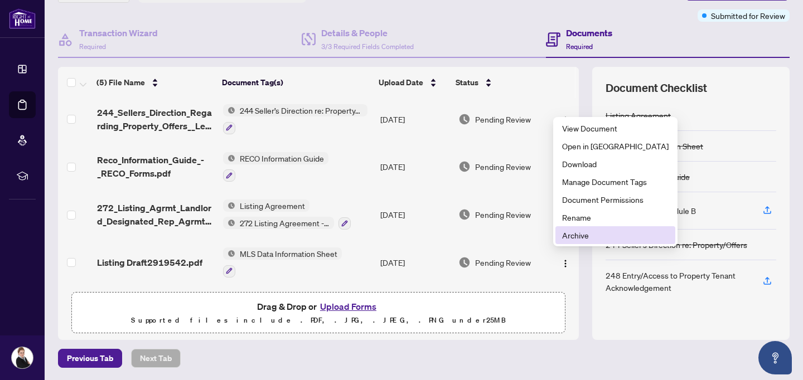
click at [568, 233] on span "Archive" at bounding box center [615, 235] width 106 height 12
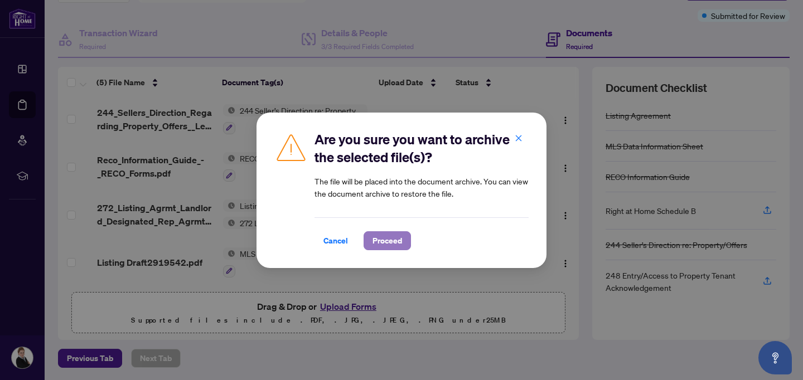
click at [378, 237] on span "Proceed" at bounding box center [387, 241] width 30 height 18
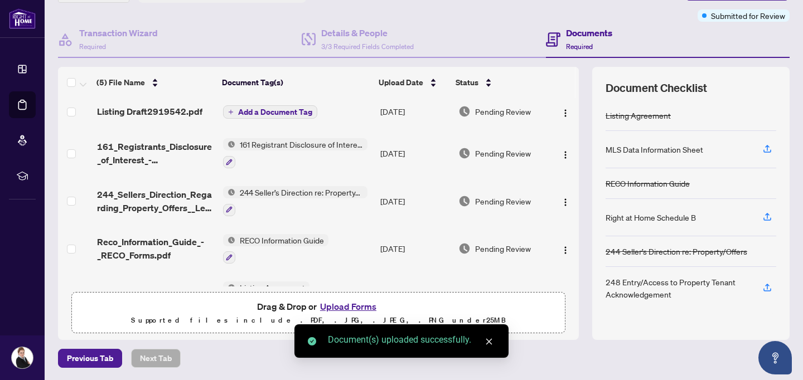
scroll to position [40, 0]
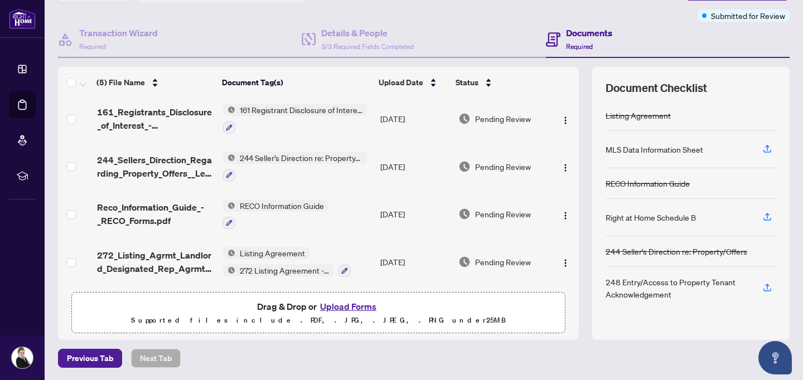
click at [235, 299] on div "Drag & Drop or Upload Forms Supported files include .PDF, .JPG, .JPEG, .PNG und…" at bounding box center [318, 313] width 479 height 28
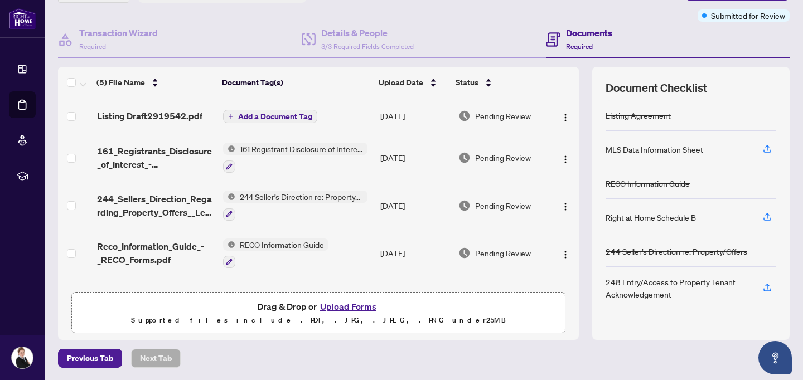
click at [240, 117] on span "Add a Document Tag" at bounding box center [275, 117] width 74 height 8
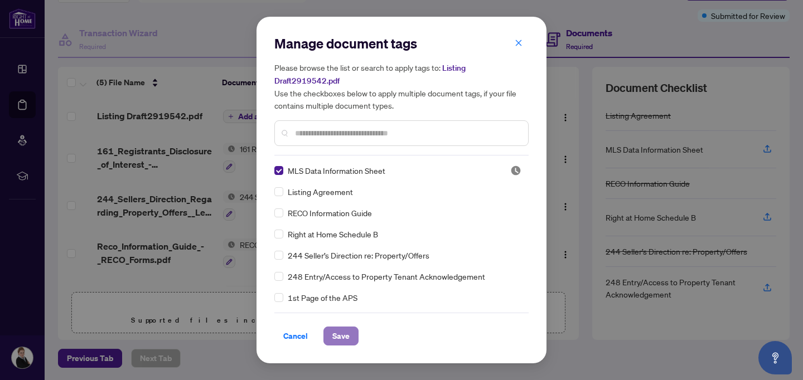
click at [332, 328] on span "Save" at bounding box center [340, 336] width 17 height 18
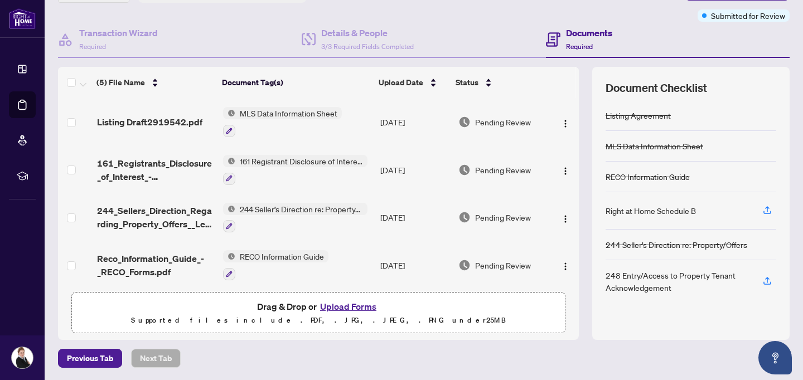
click at [584, 278] on div "(5) File Name Document Tag(s) Upload Date Status Listing Draft2919542.pdf MLS D…" at bounding box center [423, 203] width 731 height 273
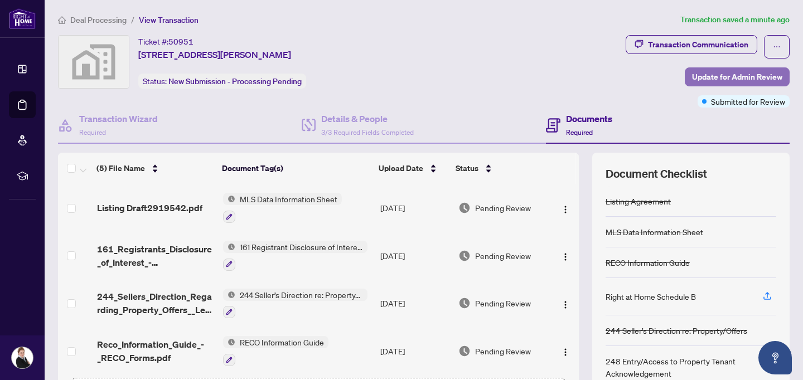
click at [718, 71] on span "Update for Admin Review" at bounding box center [737, 77] width 90 height 18
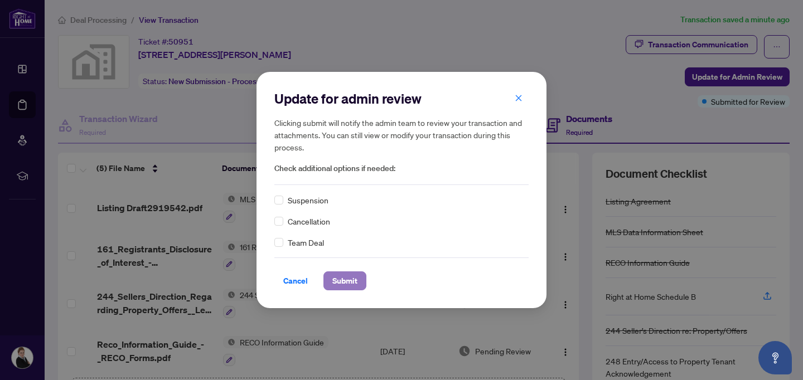
click at [344, 285] on span "Submit" at bounding box center [344, 281] width 25 height 18
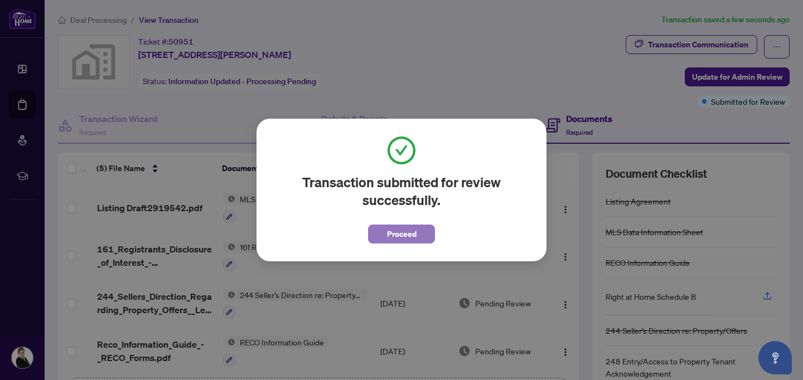
click at [410, 236] on span "Proceed" at bounding box center [402, 234] width 30 height 18
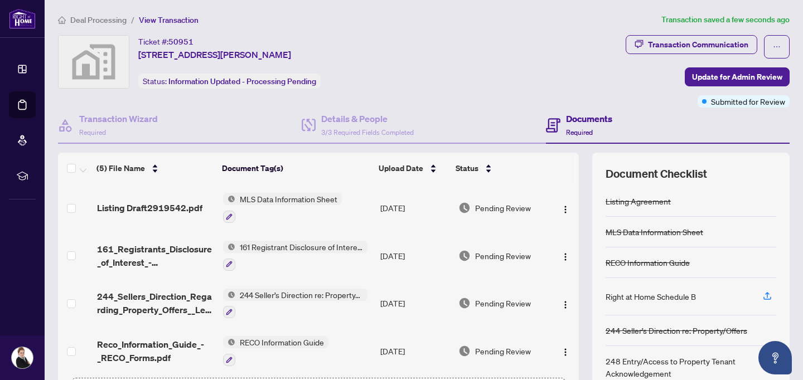
click at [590, 169] on div "(5) File Name Document Tag(s) Upload Date Status Listing Draft2919542.pdf MLS D…" at bounding box center [423, 289] width 731 height 273
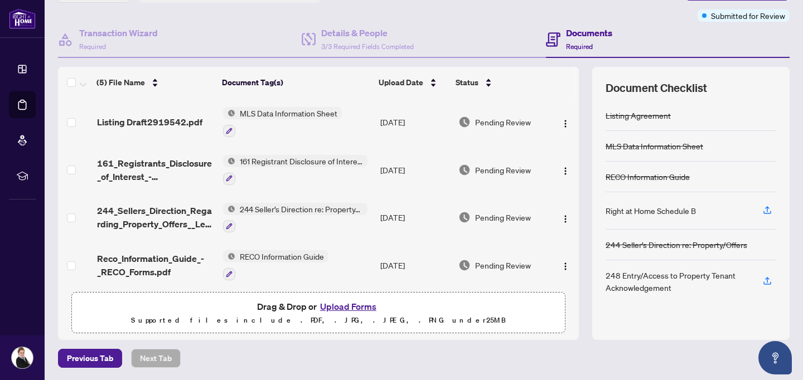
scroll to position [54, 0]
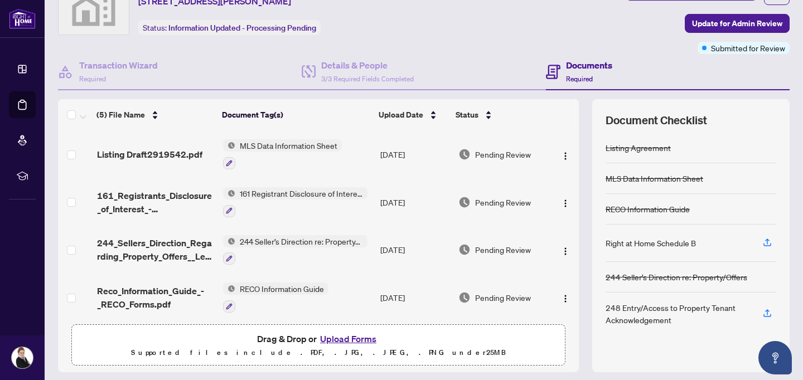
click at [179, 245] on span "244_Sellers_Direction_Regarding_Property_Offers__Lease__-_PropTx.pdf" at bounding box center [155, 249] width 117 height 27
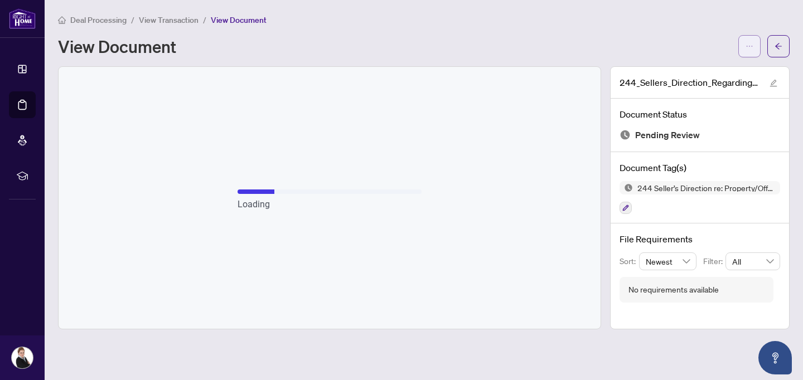
click at [740, 52] on button "button" at bounding box center [749, 46] width 22 height 22
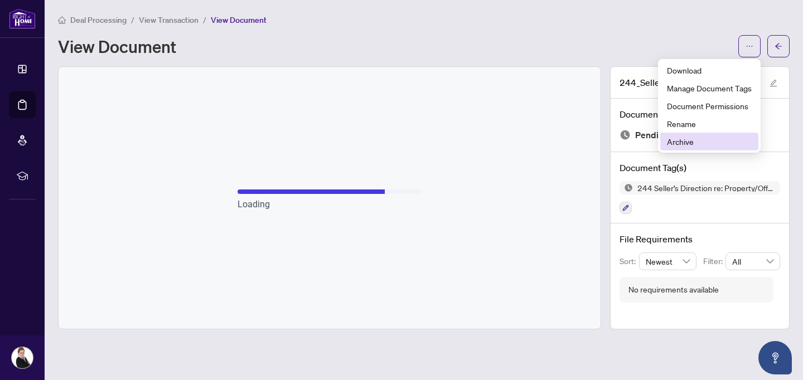
click at [686, 146] on span "Archive" at bounding box center [709, 141] width 85 height 12
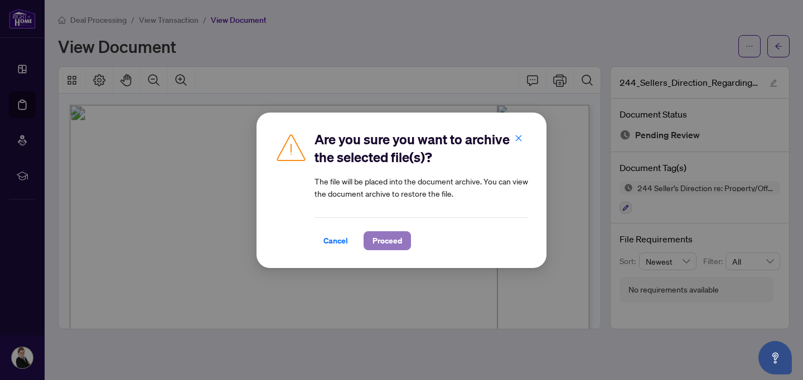
click at [391, 242] on span "Proceed" at bounding box center [387, 241] width 30 height 18
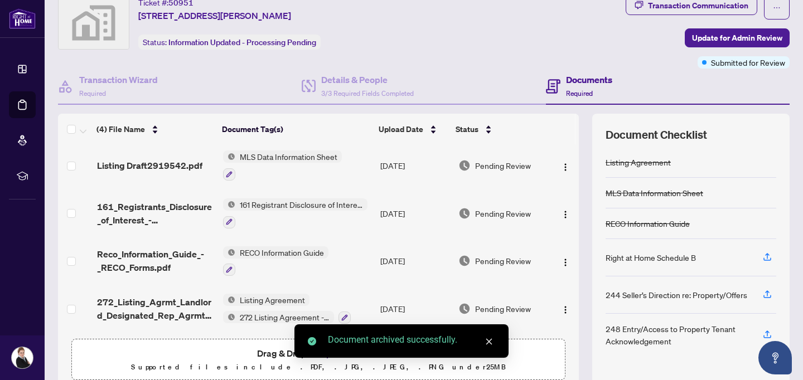
scroll to position [86, 0]
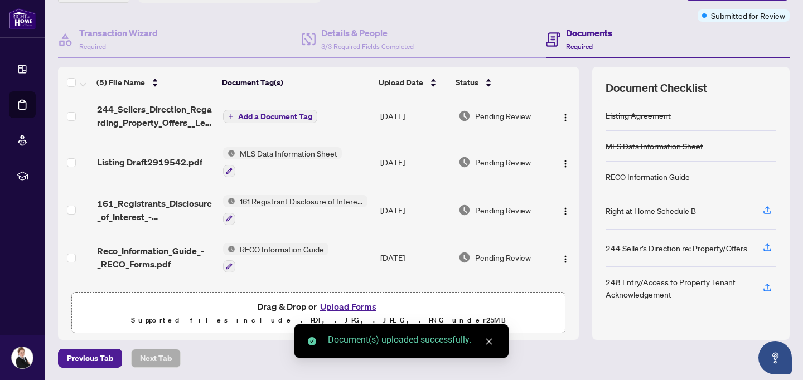
click at [240, 119] on span "Add a Document Tag" at bounding box center [275, 117] width 74 height 8
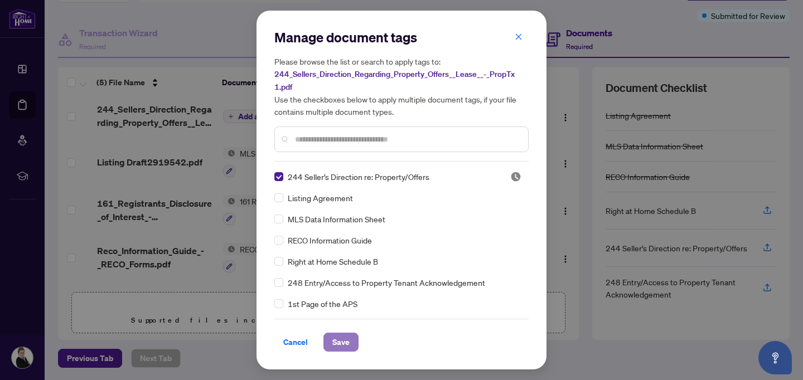
click at [337, 342] on span "Save" at bounding box center [340, 342] width 17 height 18
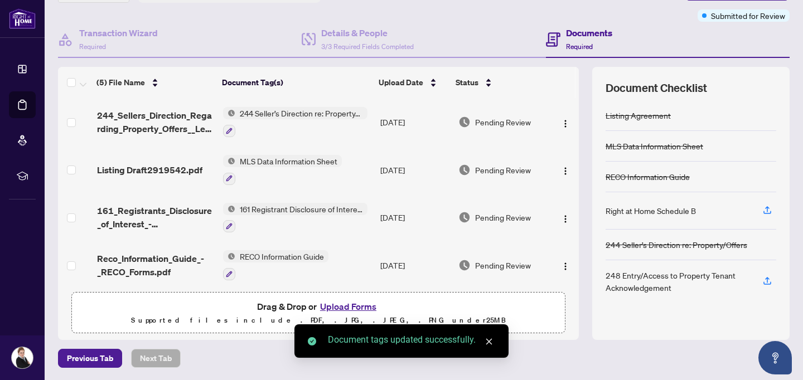
scroll to position [0, 0]
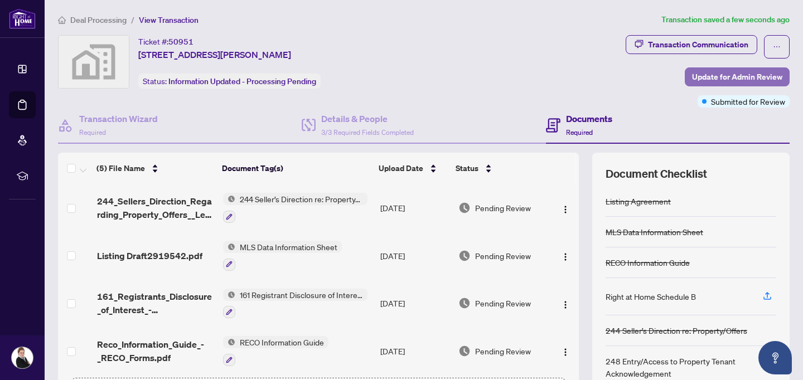
click at [745, 82] on span "Update for Admin Review" at bounding box center [737, 77] width 90 height 18
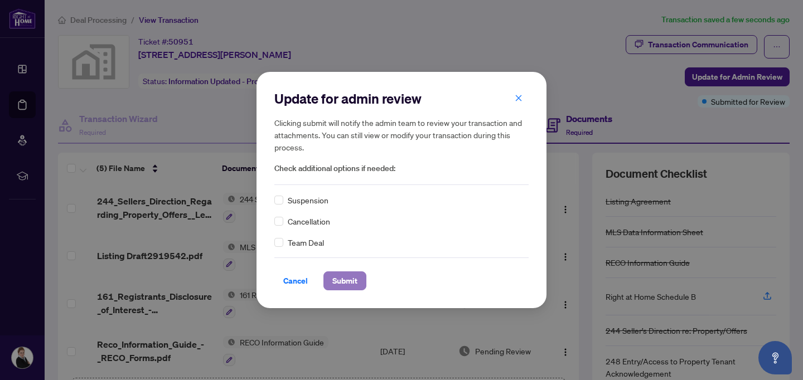
click at [347, 286] on span "Submit" at bounding box center [344, 281] width 25 height 18
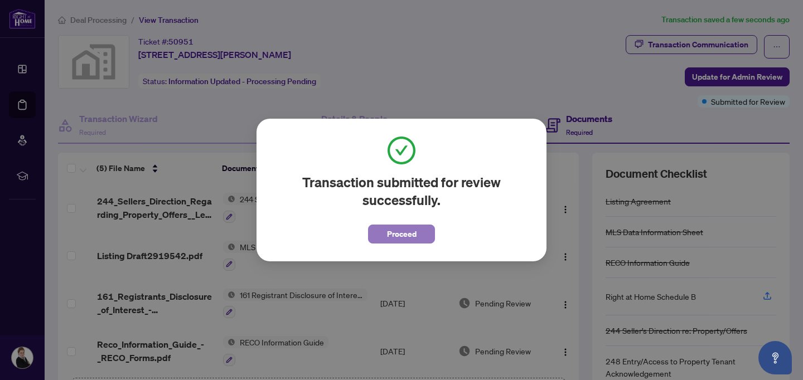
click at [391, 234] on span "Proceed" at bounding box center [402, 234] width 30 height 18
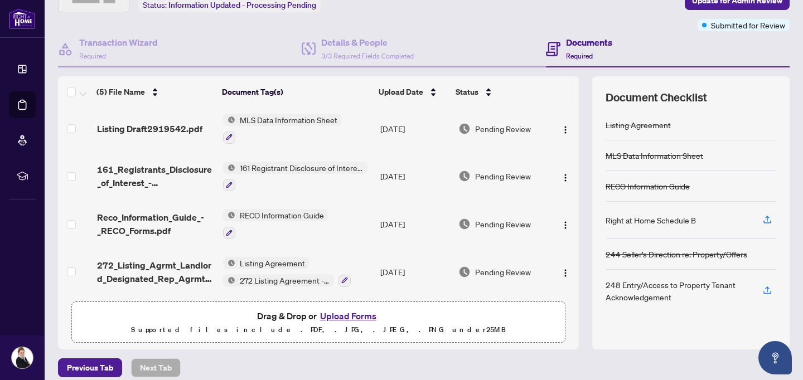
scroll to position [86, 0]
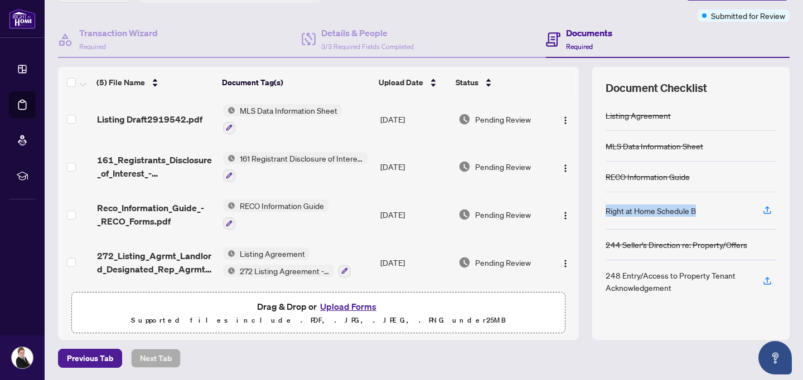
drag, startPoint x: 701, startPoint y: 210, endPoint x: 598, endPoint y: 211, distance: 102.6
click at [598, 211] on div "Document Checklist Listing Agreement MLS Data Information Sheet RECO Informatio…" at bounding box center [690, 203] width 197 height 273
drag, startPoint x: 686, startPoint y: 287, endPoint x: 677, endPoint y: 288, distance: 8.9
click at [677, 287] on div "248 Entry/Access to Property Tenant Acknowledgement" at bounding box center [677, 281] width 144 height 25
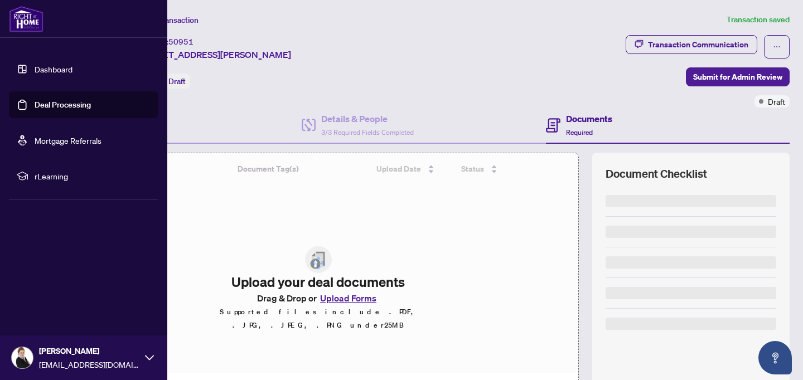
click at [35, 103] on link "Deal Processing" at bounding box center [63, 105] width 56 height 10
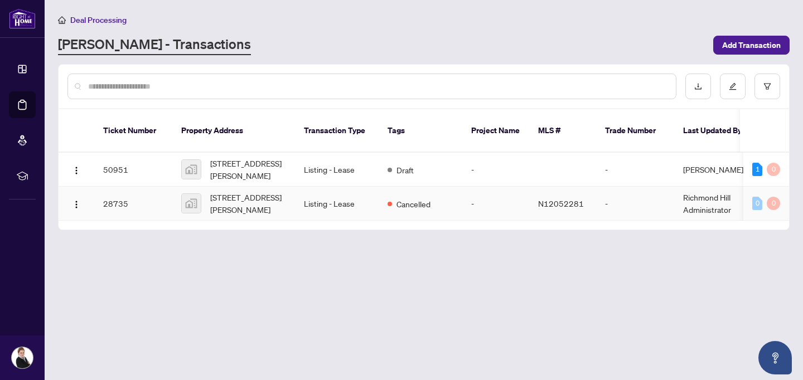
click at [335, 189] on td "Listing - Lease" at bounding box center [337, 204] width 84 height 34
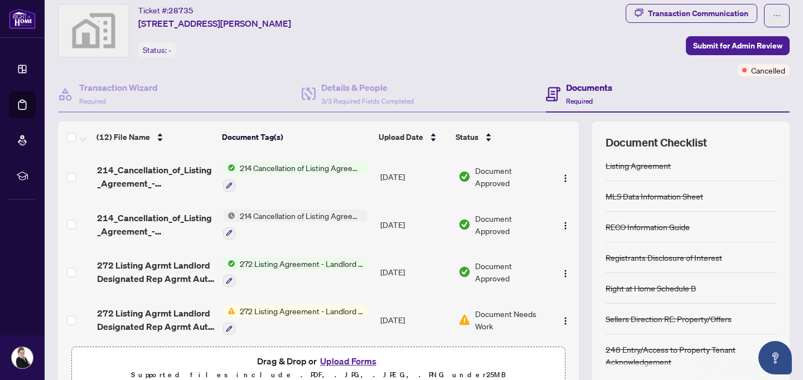
scroll to position [1, 0]
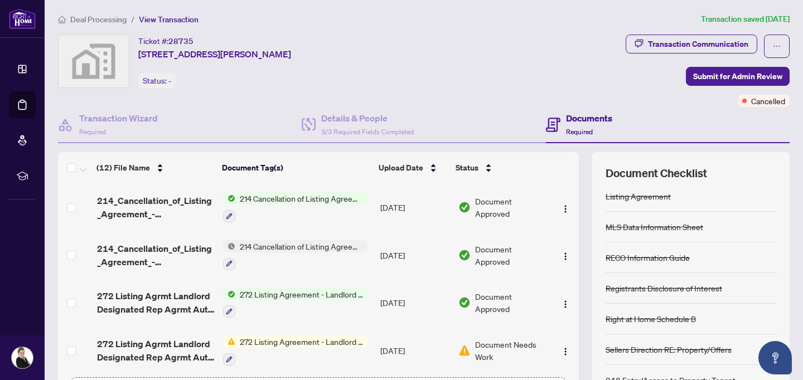
click at [579, 208] on div "(12) File Name Document Tag(s) Upload Date Status 214_Cancellation_of_Listing_A…" at bounding box center [423, 288] width 731 height 273
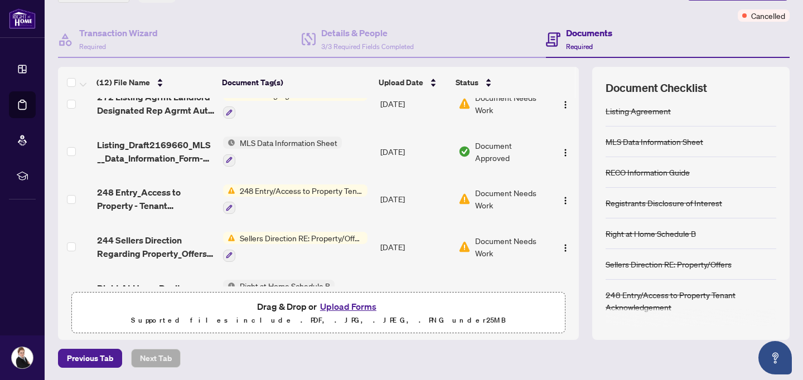
scroll to position [152, 0]
